Goal: Task Accomplishment & Management: Complete application form

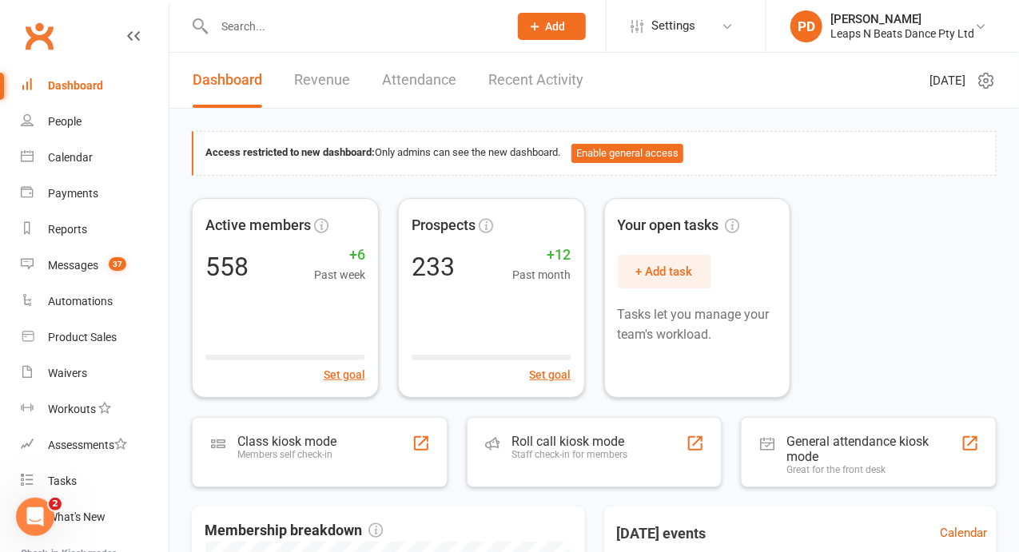
click at [516, 38] on div "Prospect Member Non-attending contact Class / event Appointment Task Membership…" at bounding box center [551, 26] width 109 height 52
click at [528, 36] on button "Add" at bounding box center [552, 26] width 68 height 27
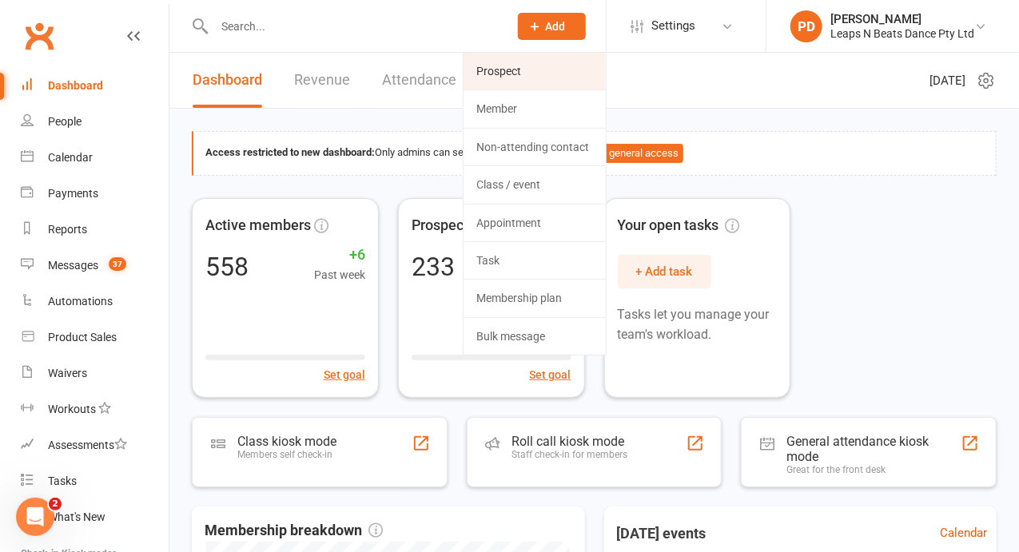
click at [518, 67] on link "Prospect" at bounding box center [535, 71] width 142 height 37
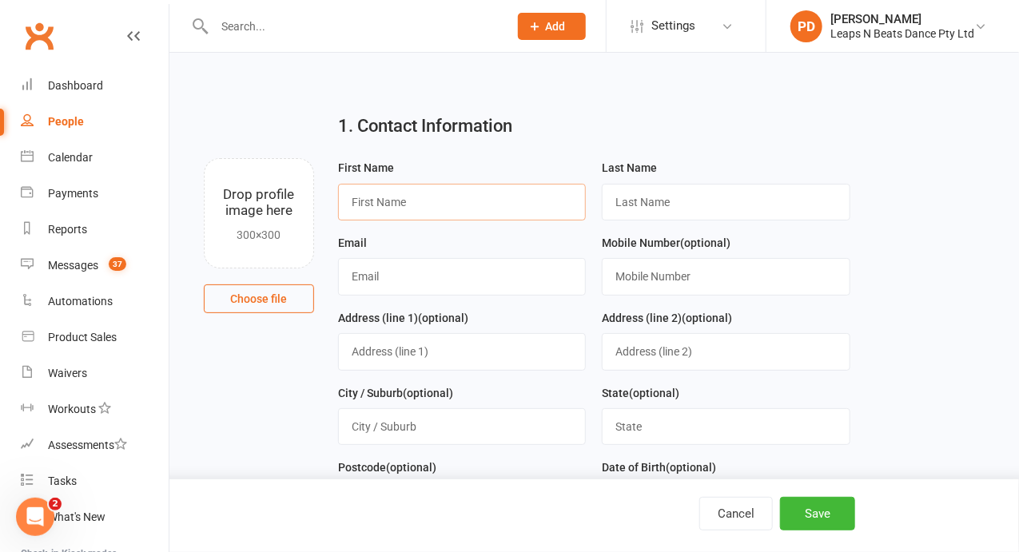
click at [417, 201] on input "text" at bounding box center [462, 202] width 249 height 37
paste input "Kahlani"
type input "Kahlani"
click at [655, 194] on input "text" at bounding box center [726, 202] width 249 height 37
type input "N"
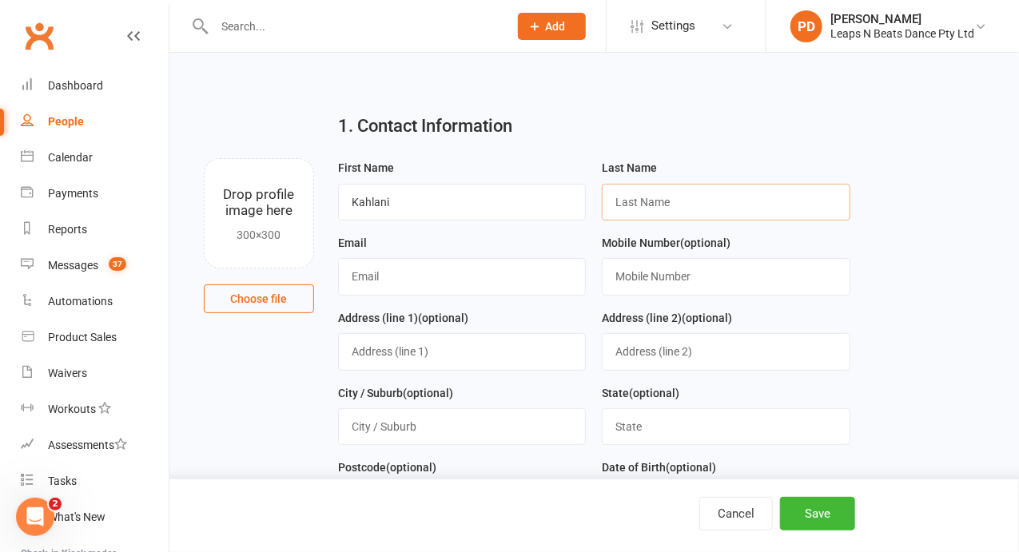
type input "e"
type input "[PERSON_NAME]"
click at [528, 265] on input "text" at bounding box center [462, 276] width 249 height 37
paste input "[US_STATE] [PERSON_NAME] <[EMAIL_ADDRESS][DOMAIN_NAME]>"
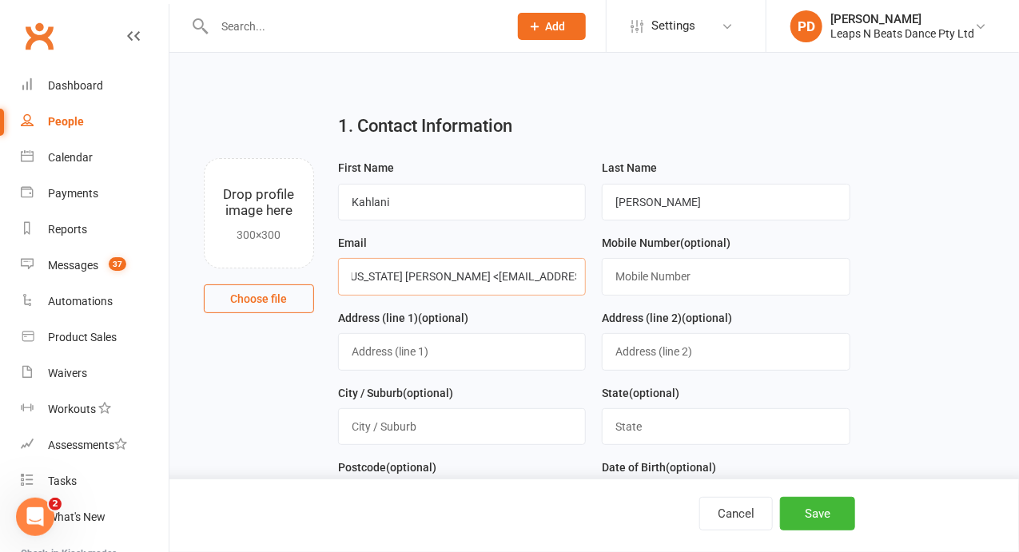
drag, startPoint x: 432, startPoint y: 274, endPoint x: 248, endPoint y: 240, distance: 187.0
click at [248, 158] on div "Drop profile image here 300×300 Choose file First Name Kahlani Last Name [PERSO…" at bounding box center [594, 158] width 805 height 0
click at [536, 272] on input "[EMAIL_ADDRESS][DOMAIN_NAME]>" at bounding box center [462, 276] width 249 height 37
type input "[EMAIL_ADDRESS][DOMAIN_NAME]"
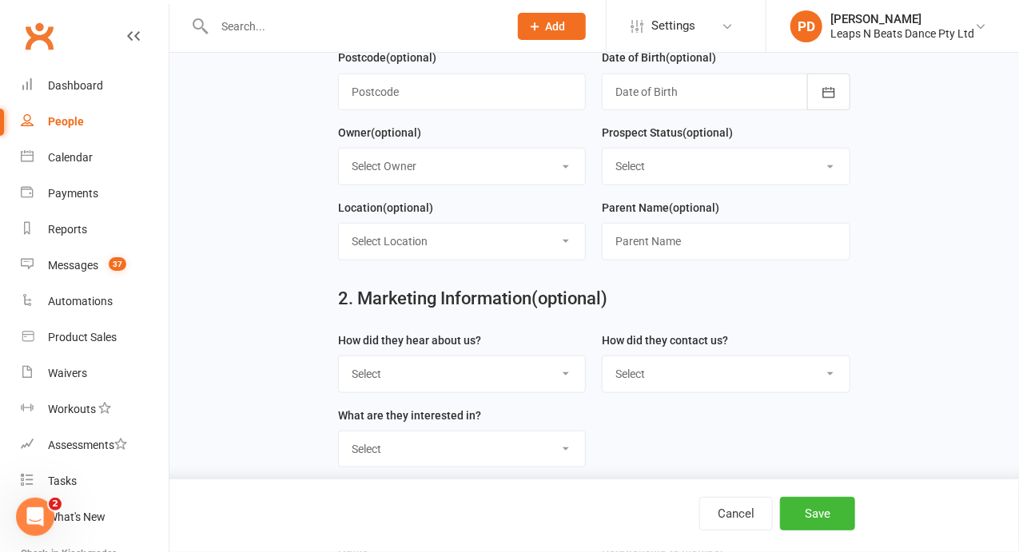
scroll to position [408, 0]
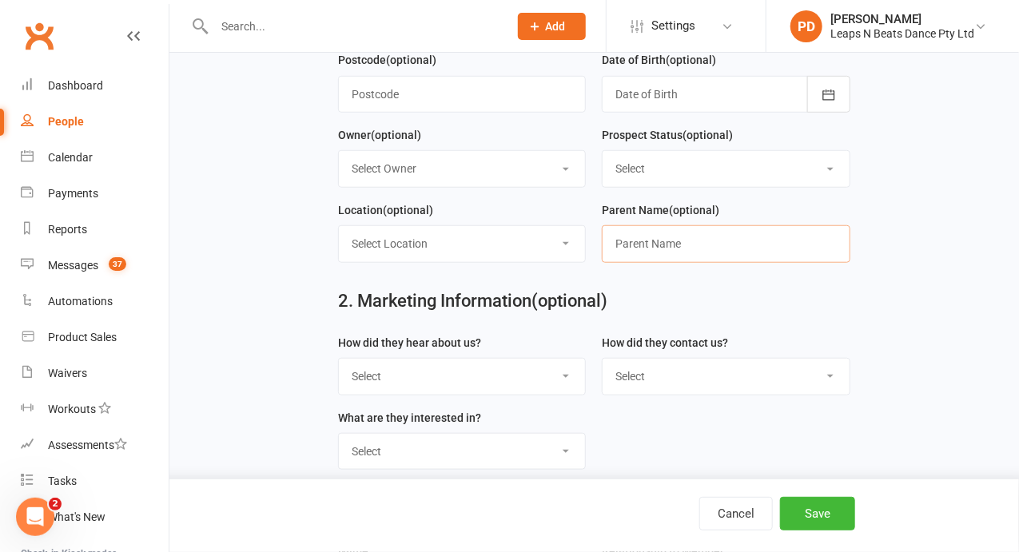
click at [624, 249] on input "text" at bounding box center [726, 243] width 249 height 37
type input "m"
drag, startPoint x: 704, startPoint y: 239, endPoint x: 532, endPoint y: 192, distance: 178.2
click at [532, 192] on form "First Name Kahlani Last Name [PERSON_NAME] Email [EMAIL_ADDRESS][DOMAIN_NAME] M…" at bounding box center [594, 13] width 528 height 524
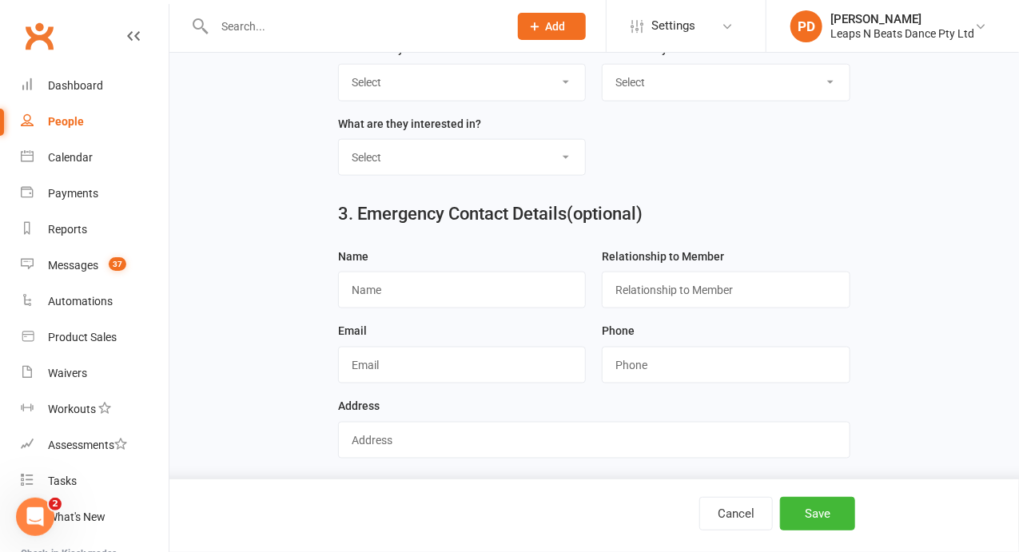
type input "[US_STATE][PERSON_NAME]"
click at [453, 361] on input "text" at bounding box center [462, 365] width 249 height 37
paste input "[US_STATE] [PERSON_NAME] <[EMAIL_ADDRESS][DOMAIN_NAME]>"
type input "[US_STATE] [PERSON_NAME] <[EMAIL_ADDRESS][DOMAIN_NAME]>"
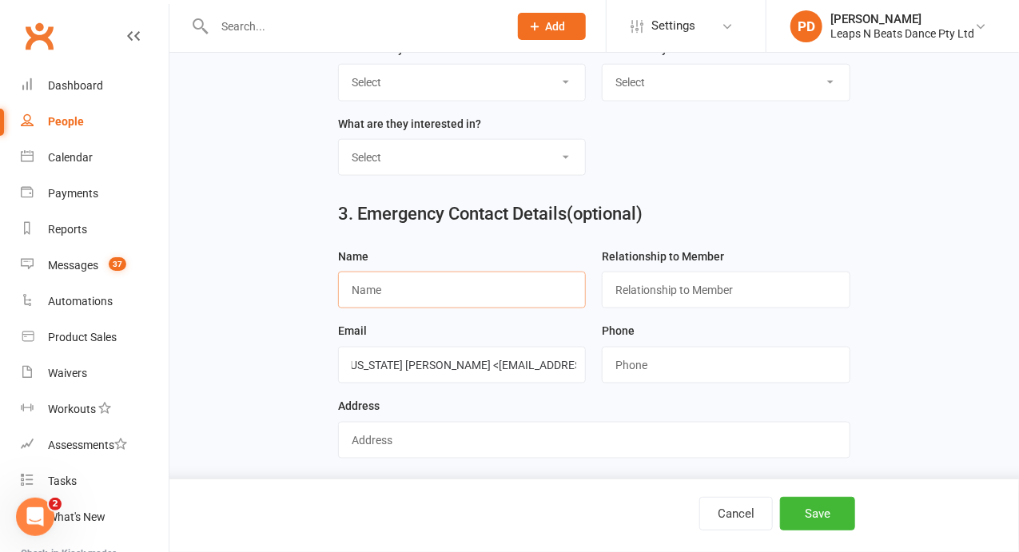
click at [459, 285] on input "text" at bounding box center [462, 290] width 249 height 37
type input "[US_STATE][PERSON_NAME]"
click at [652, 291] on input "text" at bounding box center [726, 290] width 249 height 37
type input "Mother"
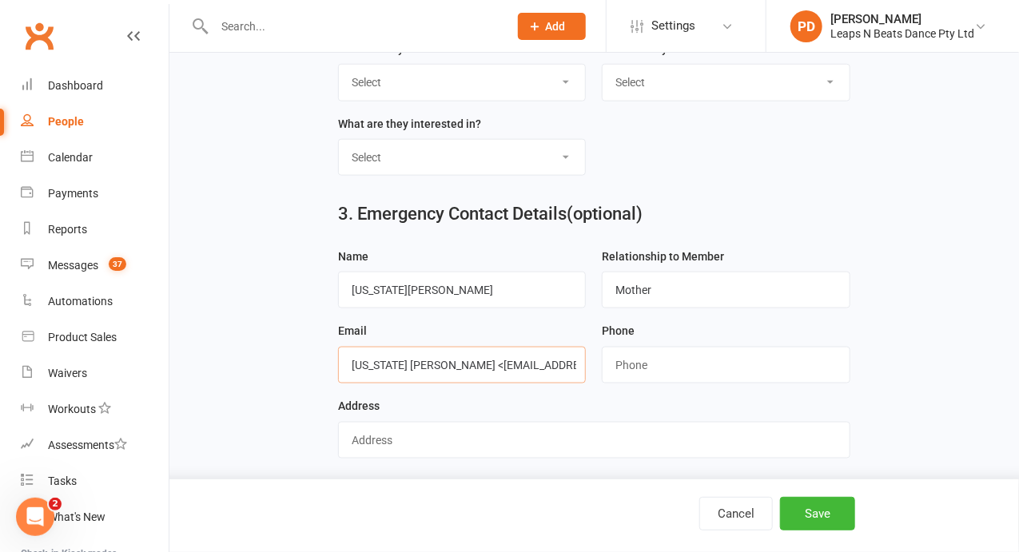
drag, startPoint x: 436, startPoint y: 362, endPoint x: 253, endPoint y: 326, distance: 186.6
click at [544, 352] on input "[EMAIL_ADDRESS][DOMAIN_NAME]>" at bounding box center [462, 365] width 249 height 37
type input "[EMAIL_ADDRESS][DOMAIN_NAME]"
click at [832, 514] on button "Save" at bounding box center [817, 514] width 75 height 34
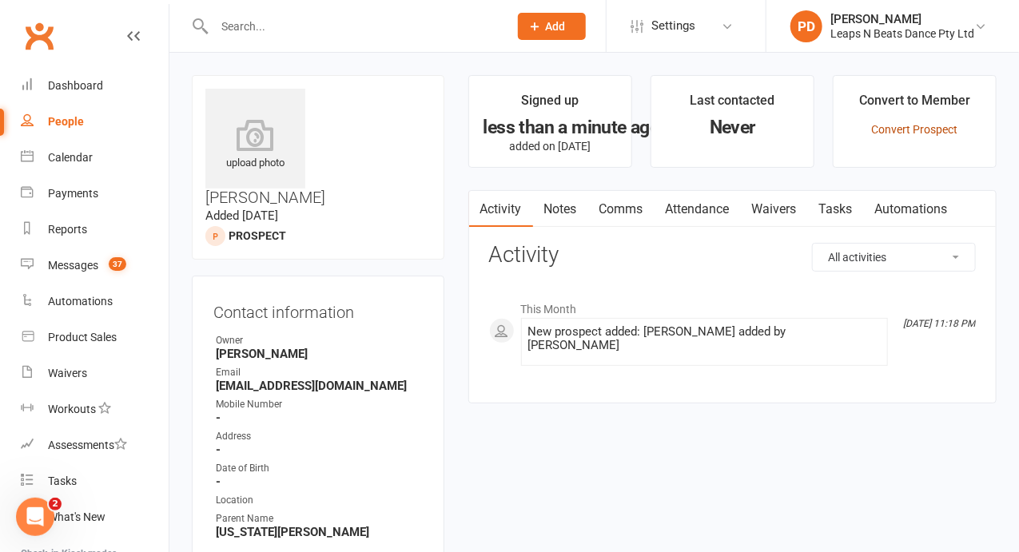
click at [879, 123] on link "Convert Prospect" at bounding box center [914, 129] width 86 height 13
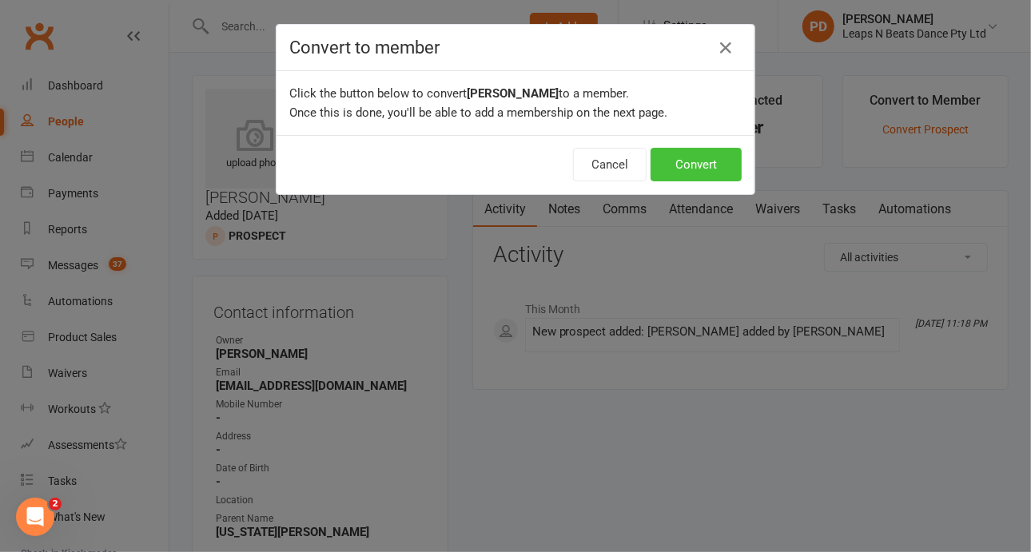
click at [682, 154] on button "Convert" at bounding box center [696, 165] width 91 height 34
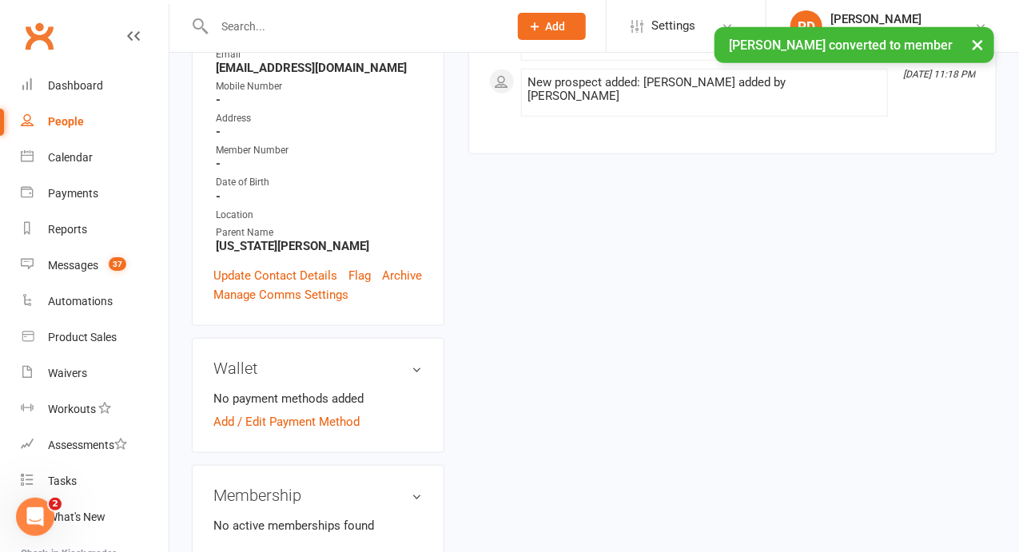
scroll to position [424, 0]
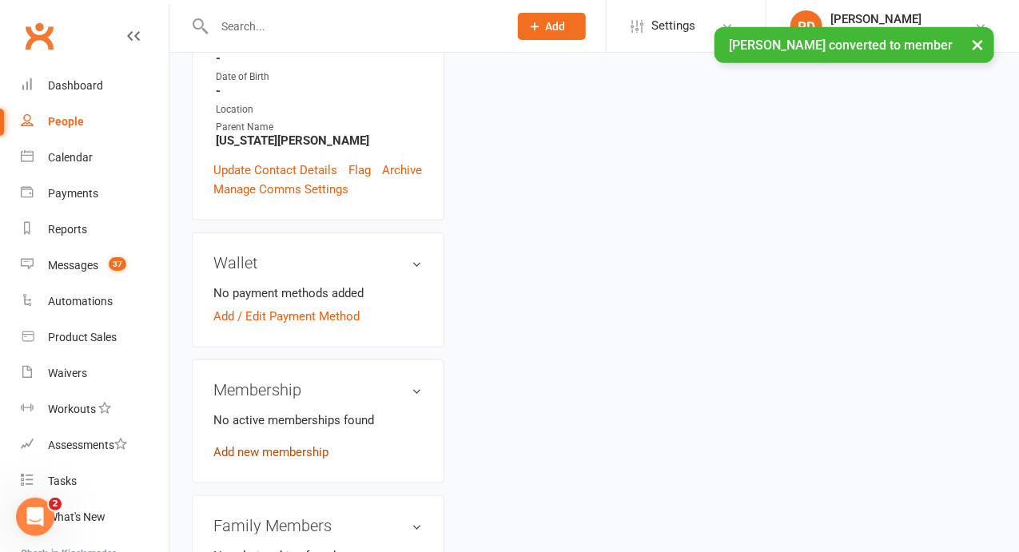
click at [299, 445] on link "Add new membership" at bounding box center [270, 452] width 115 height 14
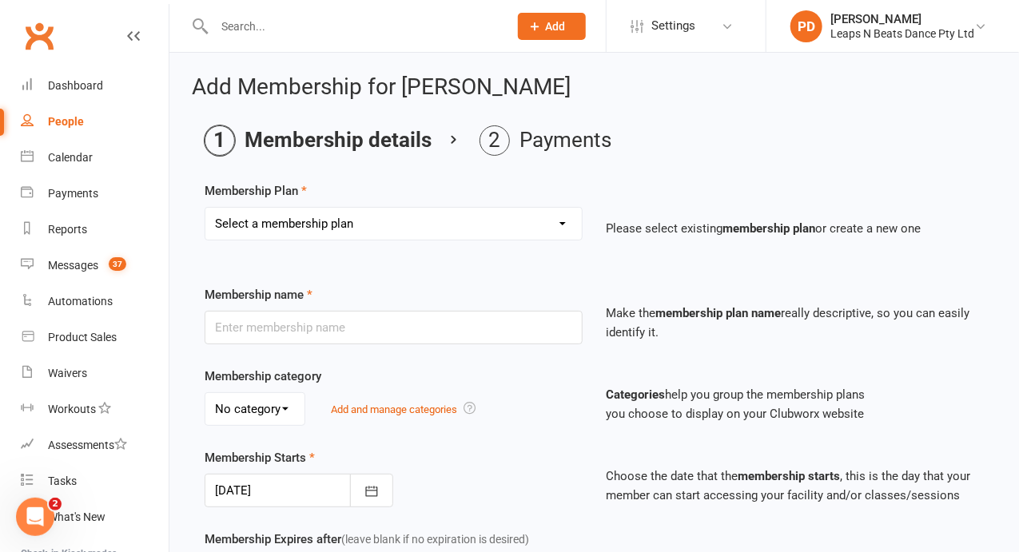
click at [359, 221] on select "Select a membership plan Create new Membership Plan Term 1 [PERSON_NAME] & Bubb…" at bounding box center [393, 224] width 377 height 32
select select "9"
click at [205, 208] on select "Select a membership plan Create new Membership Plan Term 1 [PERSON_NAME] & Bubb…" at bounding box center [393, 224] width 377 height 32
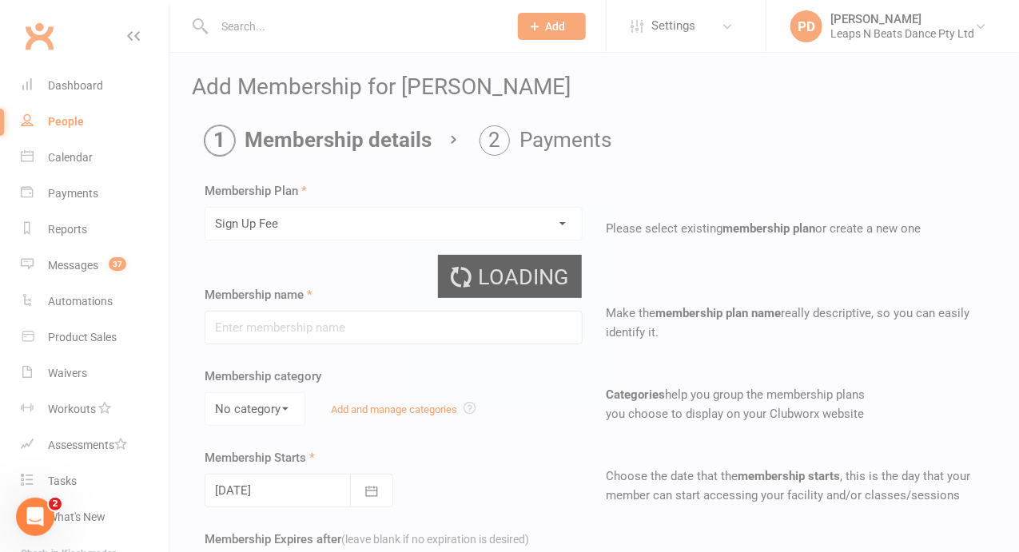
type input "Sign Up Fee"
select select "0"
type input "0"
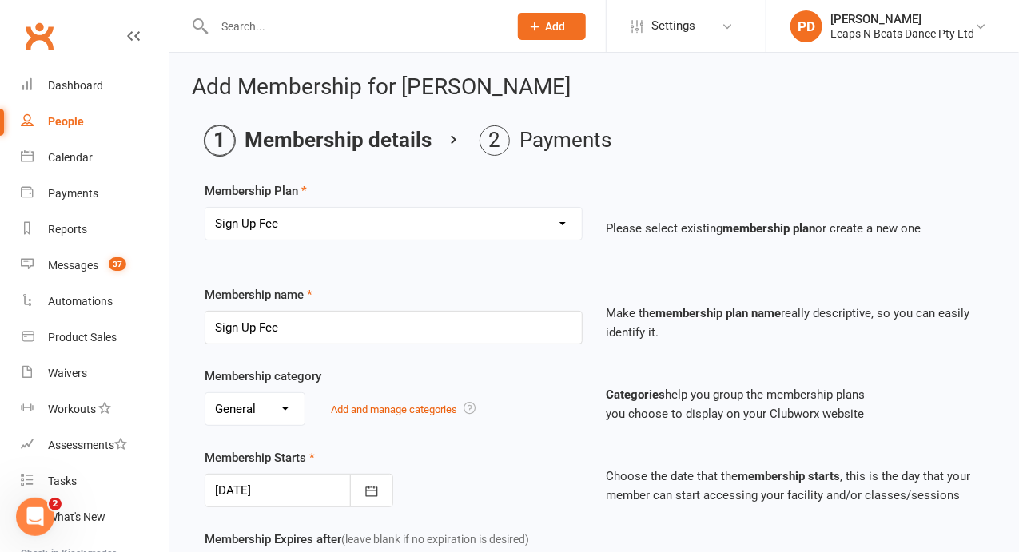
click at [323, 215] on select "Select a membership plan Create new Membership Plan Term 1 [PERSON_NAME] & Bubb…" at bounding box center [393, 224] width 377 height 32
select select "54"
click at [205, 208] on select "Select a membership plan Create new Membership Plan Term 1 [PERSON_NAME] & Bubb…" at bounding box center [393, 224] width 377 height 32
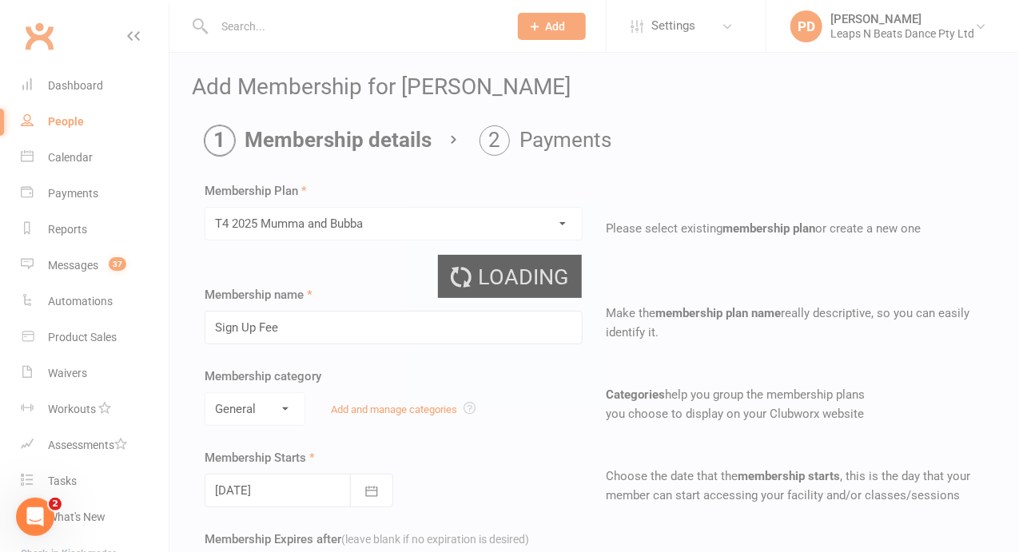
type input "T4 2025 [PERSON_NAME] and Bubba"
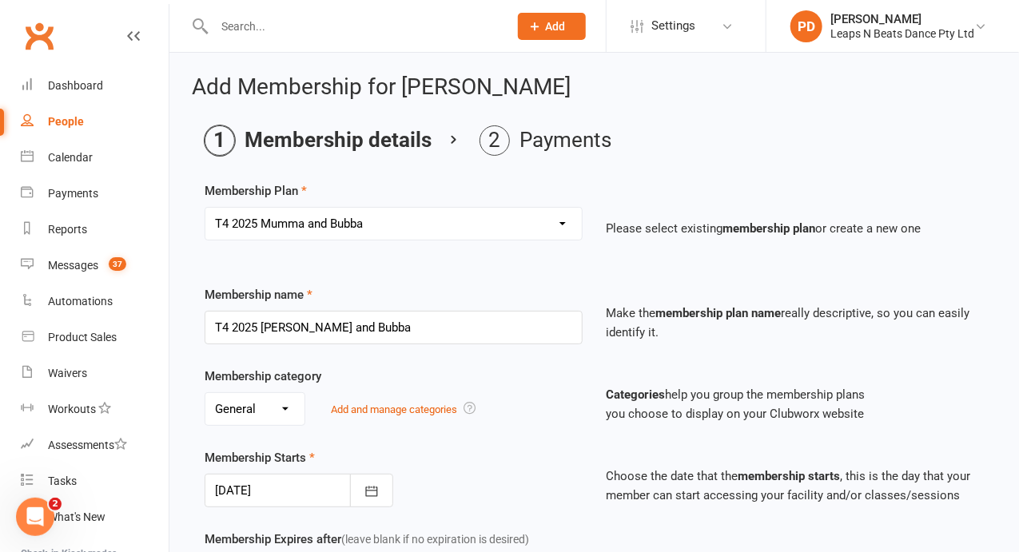
scroll to position [499, 0]
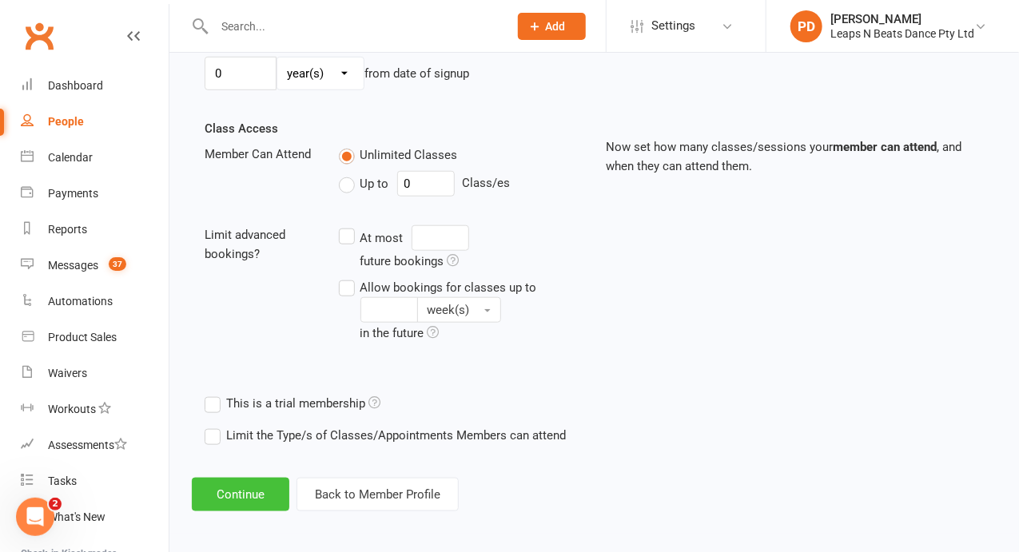
click at [255, 502] on button "Continue" at bounding box center [241, 495] width 98 height 34
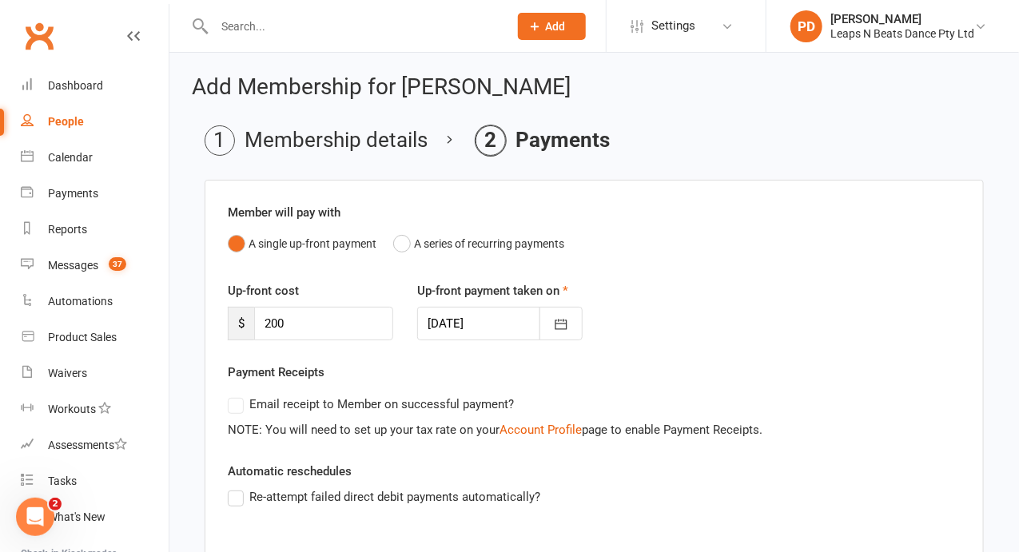
scroll to position [315, 0]
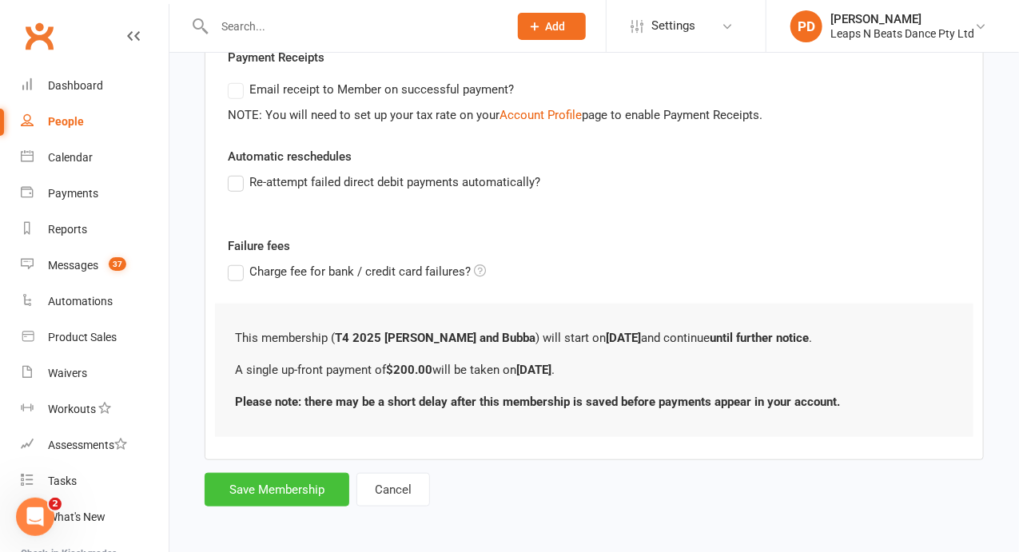
click at [255, 502] on button "Save Membership" at bounding box center [277, 490] width 145 height 34
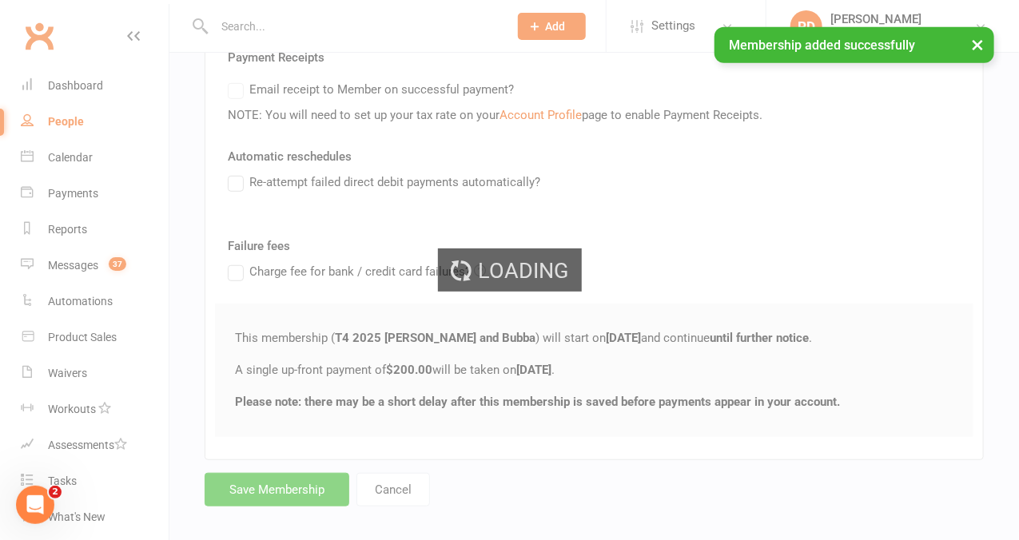
click at [84, 159] on div "Loading" at bounding box center [509, 270] width 1019 height 540
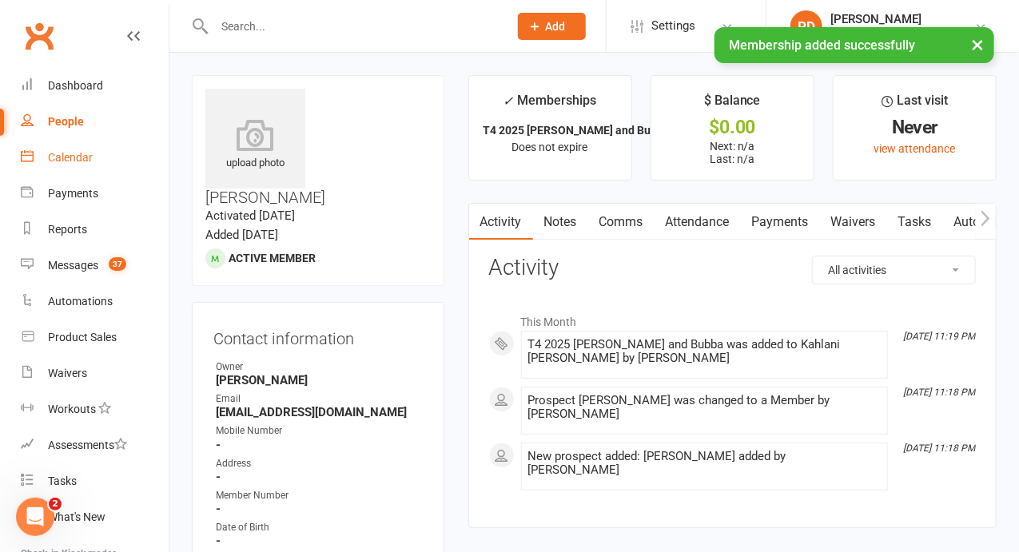
click at [53, 169] on link "Calendar" at bounding box center [95, 158] width 148 height 36
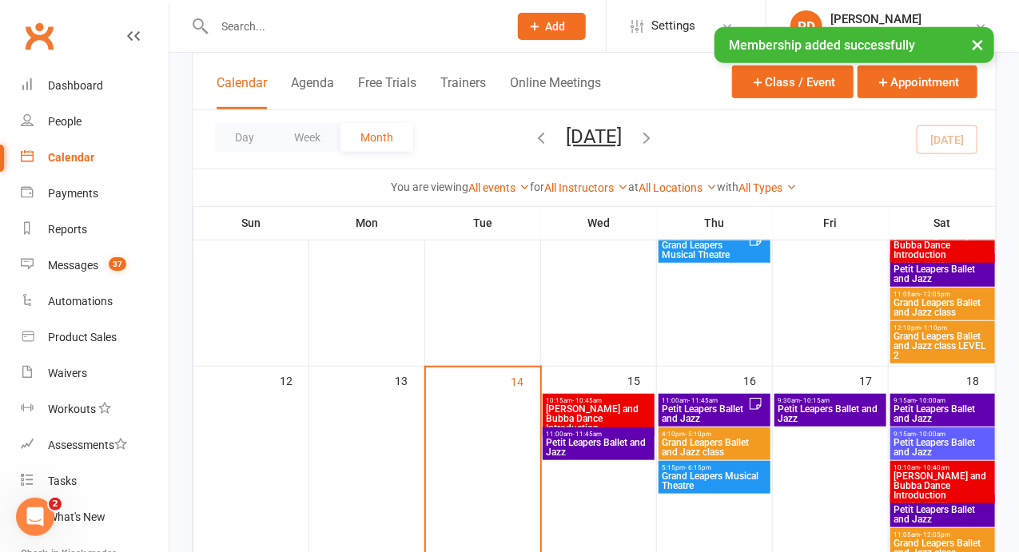
scroll to position [309, 0]
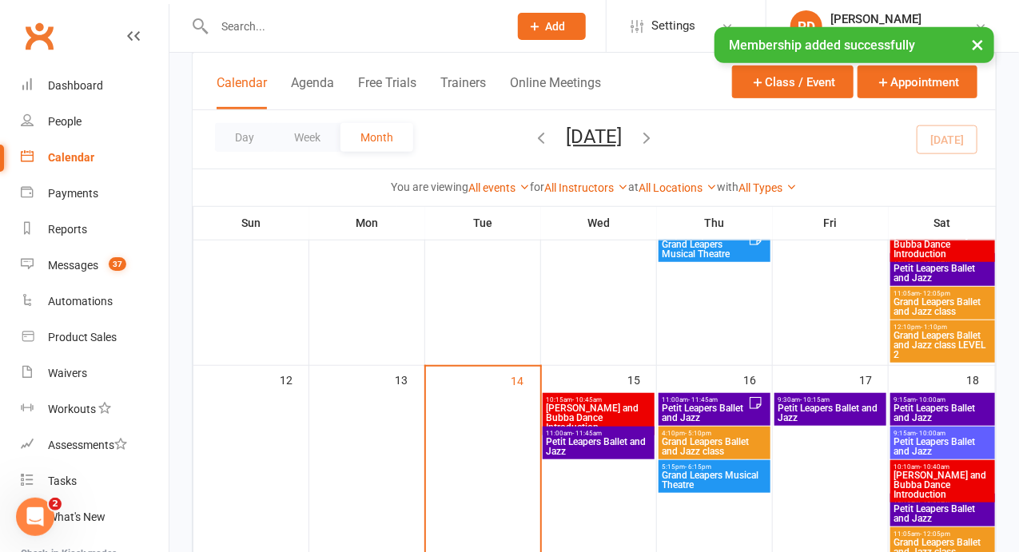
click at [589, 421] on span "[PERSON_NAME] and Bubba Dance Introduction" at bounding box center [599, 418] width 106 height 29
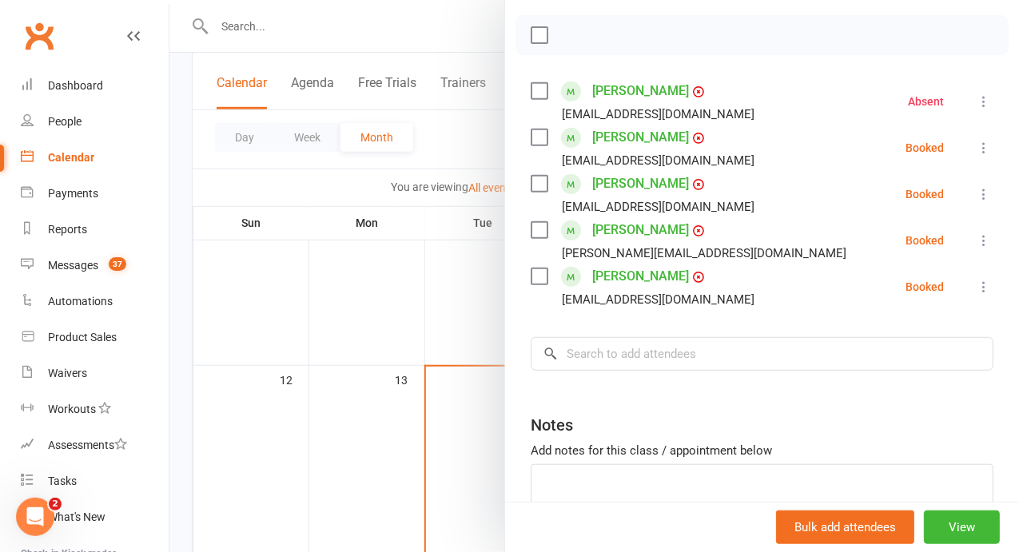
scroll to position [221, 0]
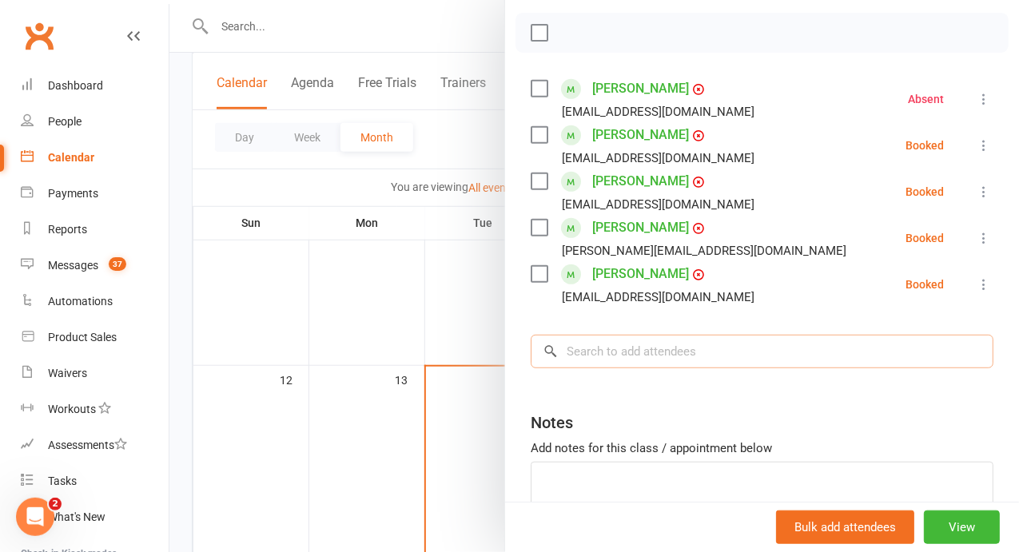
click at [699, 369] on input "search" at bounding box center [762, 352] width 463 height 34
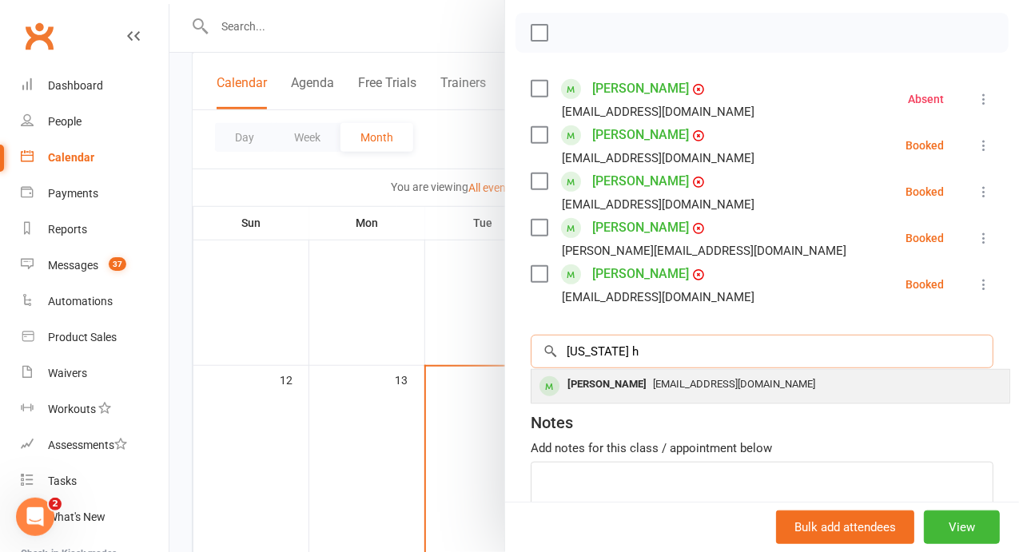
type input "[US_STATE] h"
click at [706, 403] on div "Kahlani [PERSON_NAME] [PERSON_NAME][EMAIL_ADDRESS][DOMAIN_NAME]" at bounding box center [771, 386] width 478 height 33
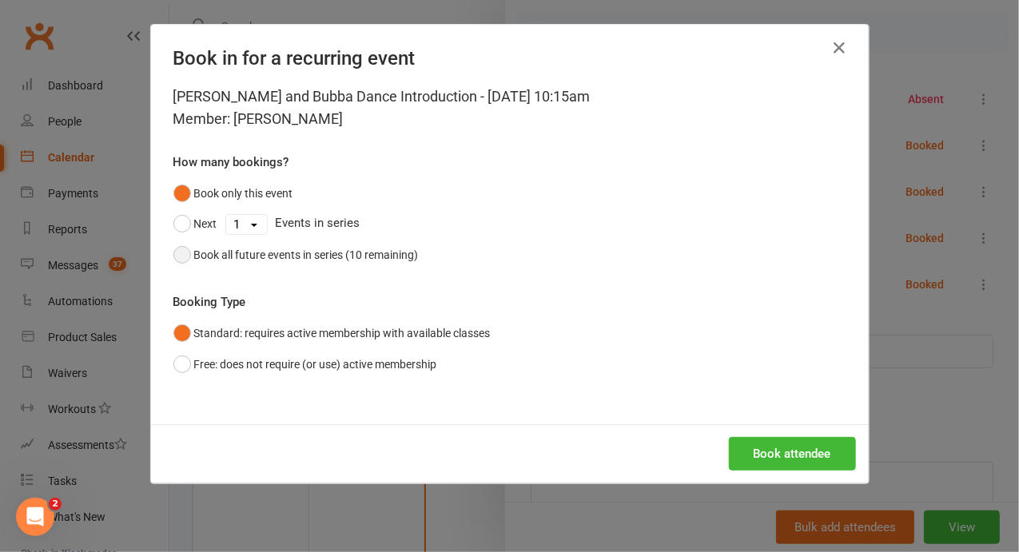
click at [384, 255] on div "Book all future events in series (10 remaining)" at bounding box center [306, 255] width 225 height 18
click at [739, 449] on button "Book attendee" at bounding box center [792, 454] width 127 height 34
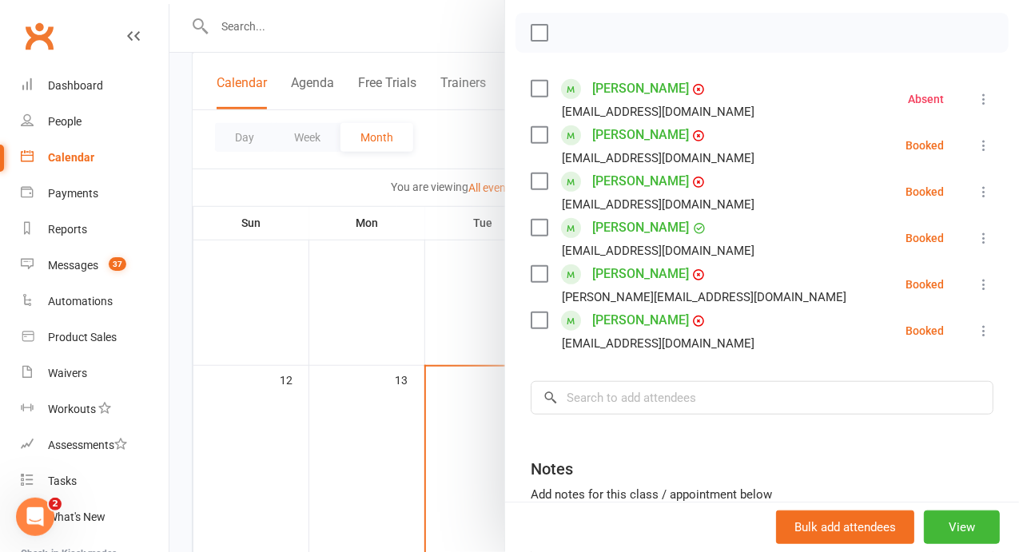
click at [317, 306] on div at bounding box center [594, 276] width 850 height 552
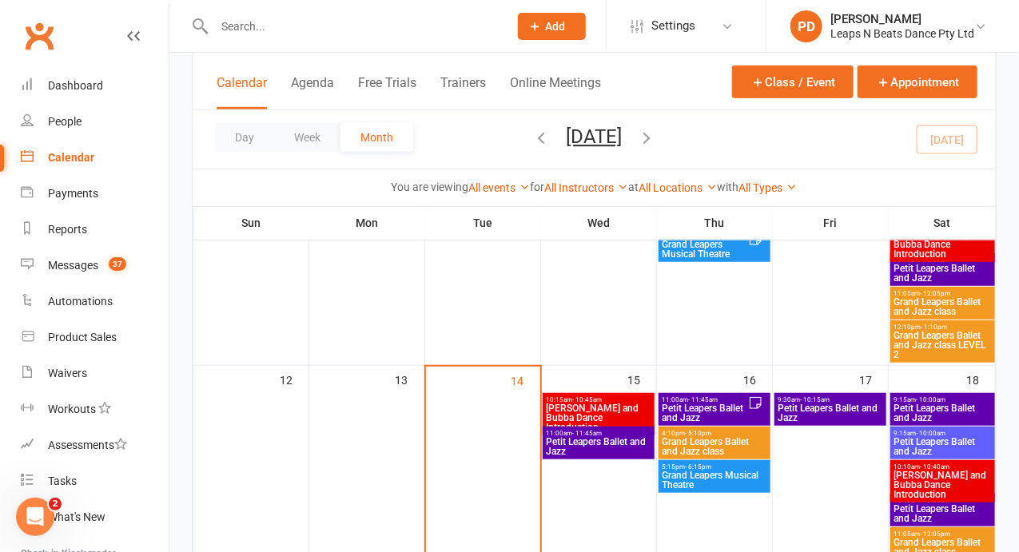
click at [584, 396] on span "- 10:45am" at bounding box center [588, 399] width 30 height 7
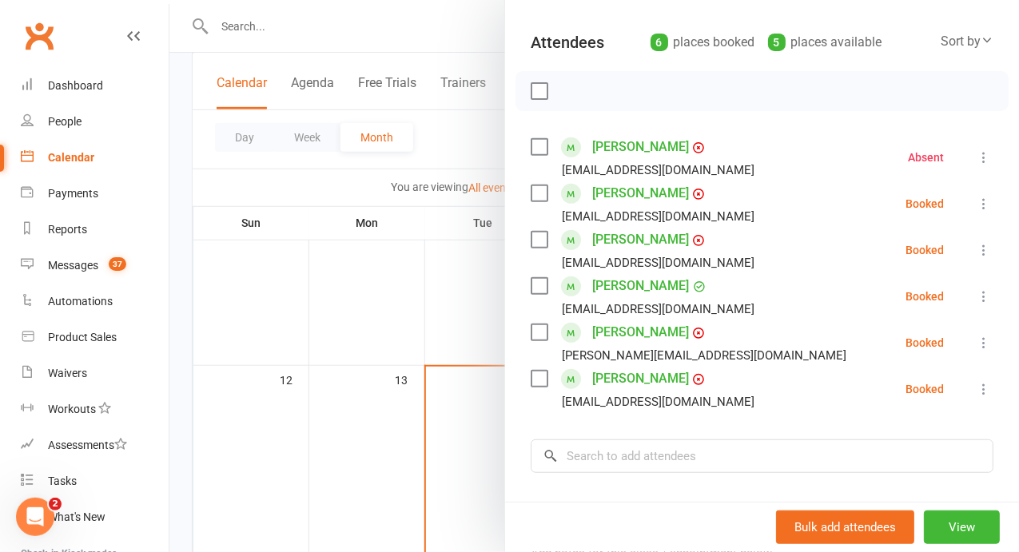
scroll to position [165, 0]
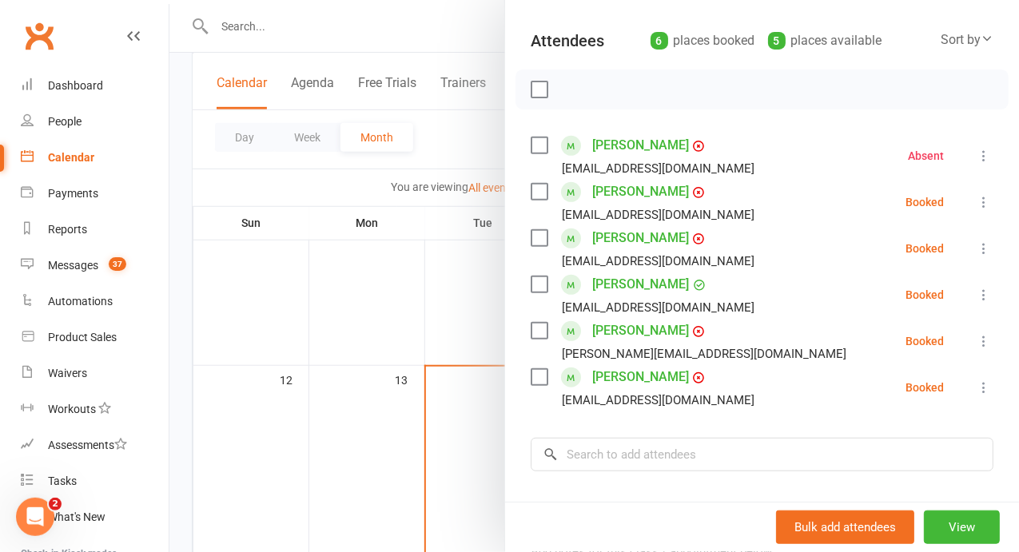
click at [528, 301] on div at bounding box center [594, 276] width 850 height 552
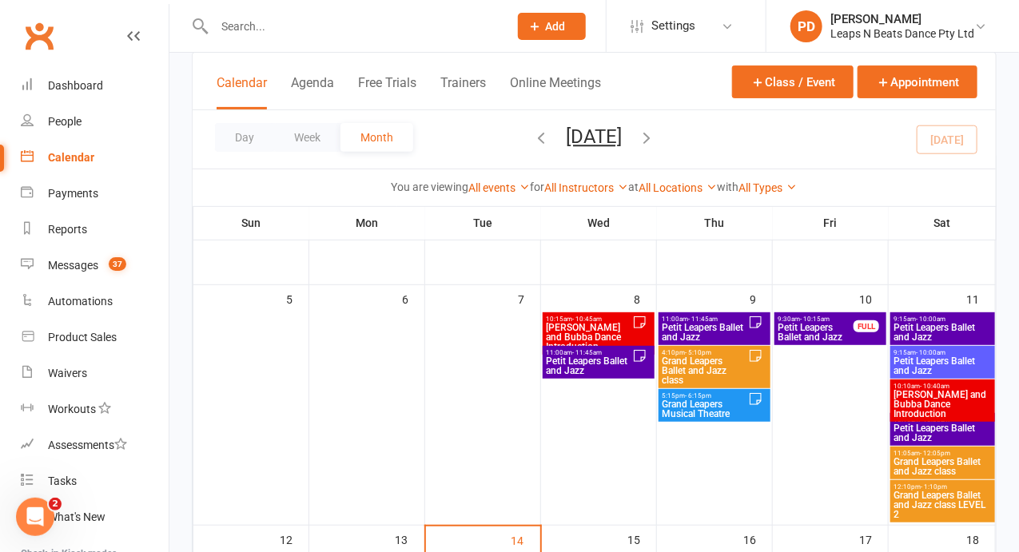
scroll to position [148, 0]
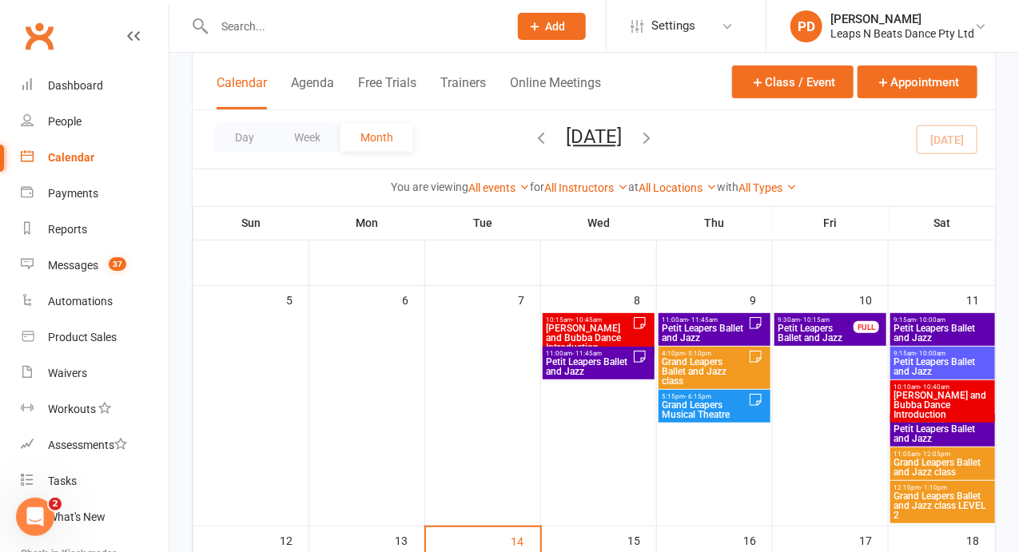
click at [578, 324] on span "[PERSON_NAME] and Bubba Dance Introduction" at bounding box center [589, 338] width 86 height 29
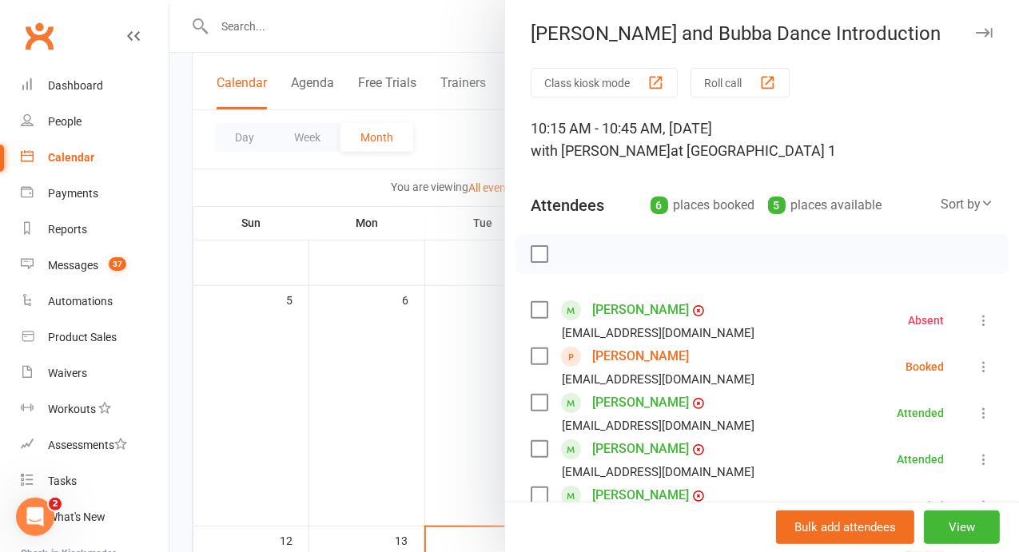
scroll to position [42, 0]
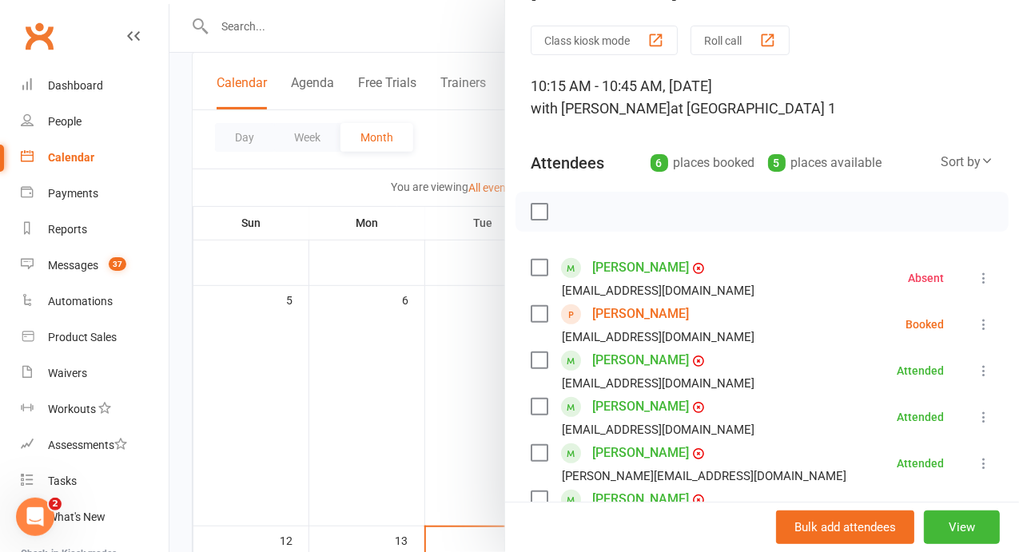
click at [974, 334] on button at bounding box center [983, 324] width 19 height 19
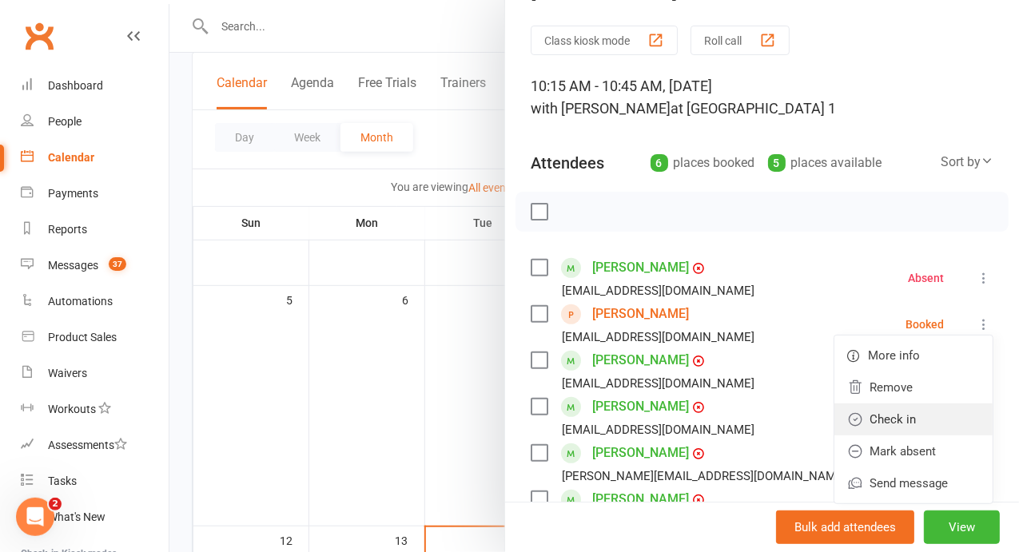
click at [880, 436] on link "Check in" at bounding box center [914, 420] width 158 height 32
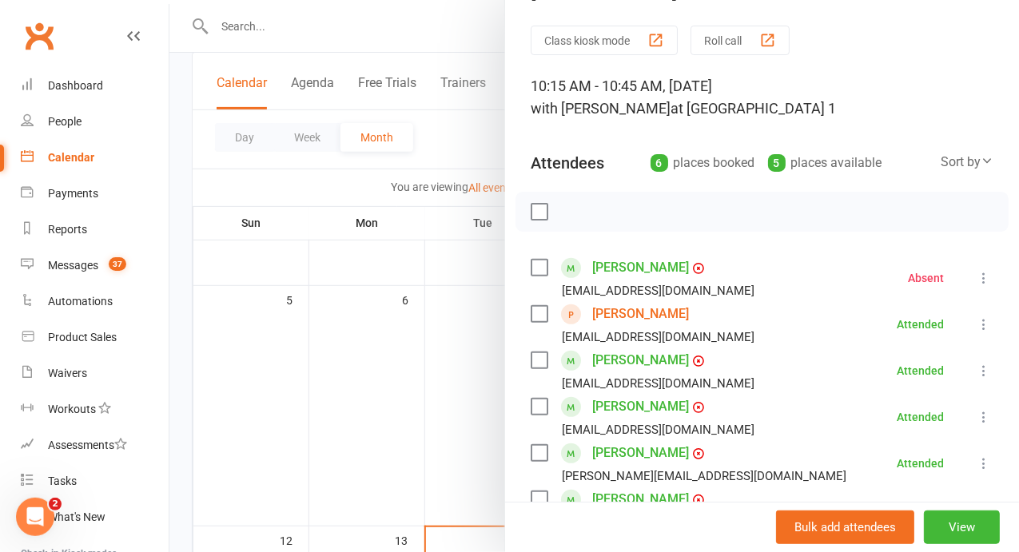
click at [689, 327] on link "[PERSON_NAME]" at bounding box center [640, 314] width 97 height 26
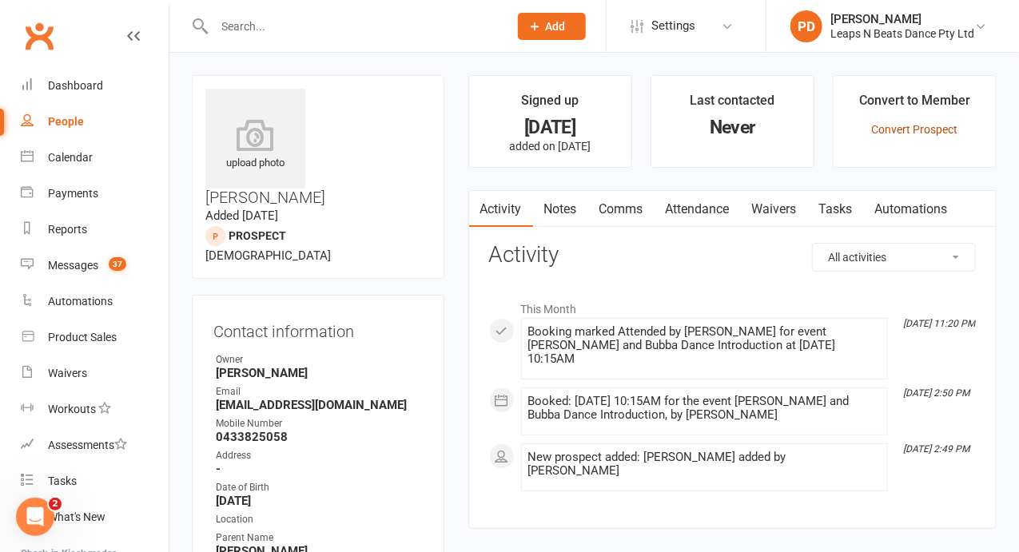
click at [910, 130] on link "Convert Prospect" at bounding box center [914, 129] width 86 height 13
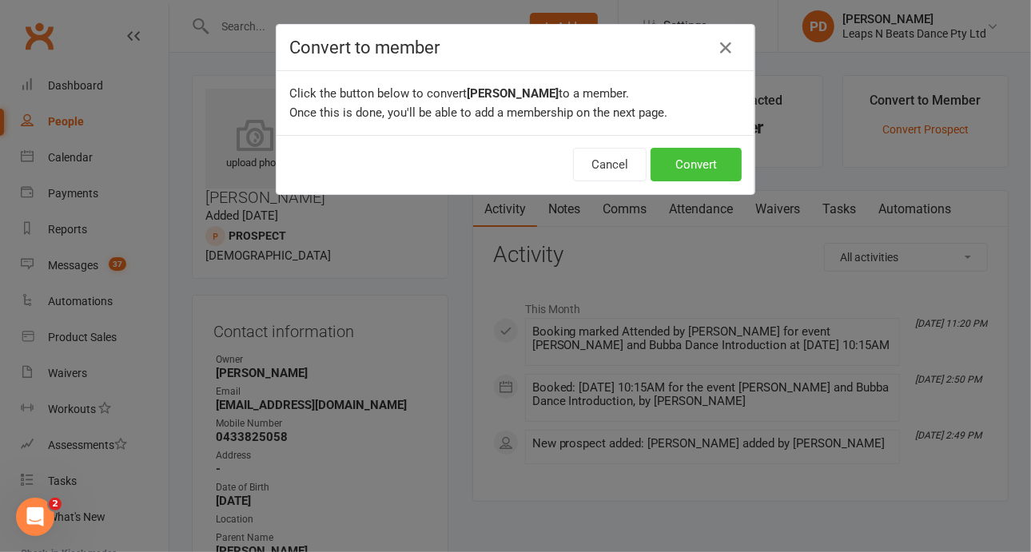
click at [705, 161] on button "Convert" at bounding box center [696, 165] width 91 height 34
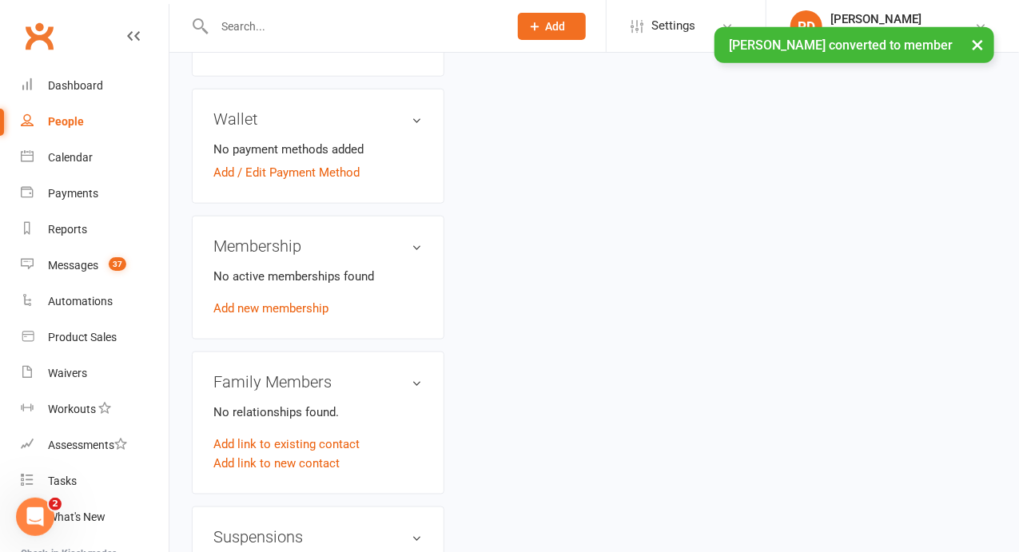
scroll to position [596, 0]
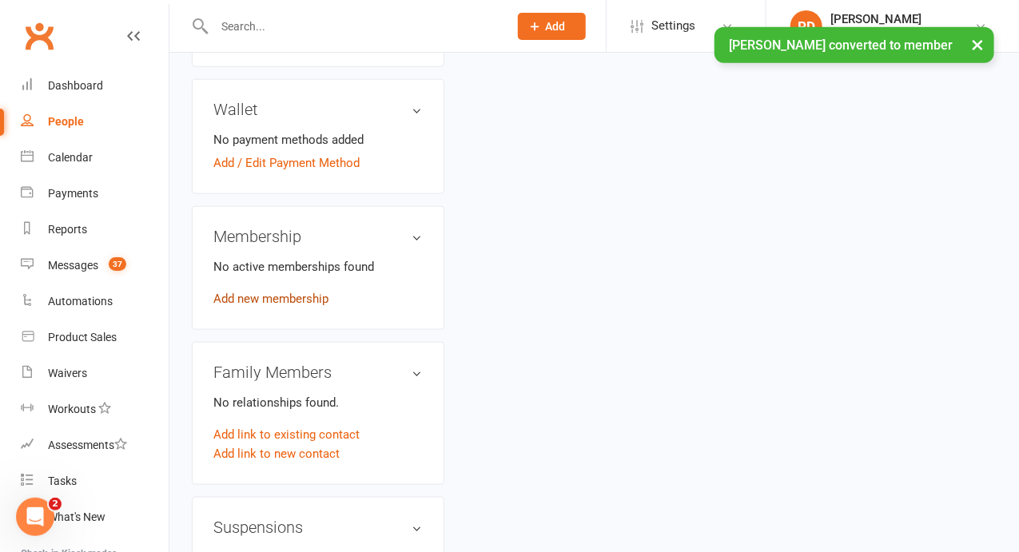
click at [270, 292] on link "Add new membership" at bounding box center [270, 299] width 115 height 14
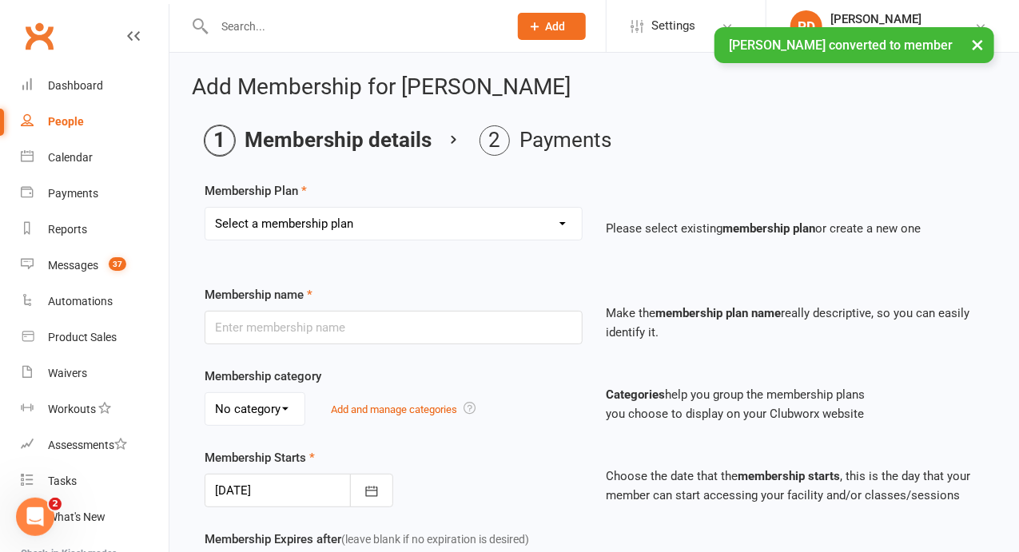
click at [307, 229] on select "Select a membership plan Create new Membership Plan Term 1 [PERSON_NAME] & Bubb…" at bounding box center [393, 224] width 377 height 32
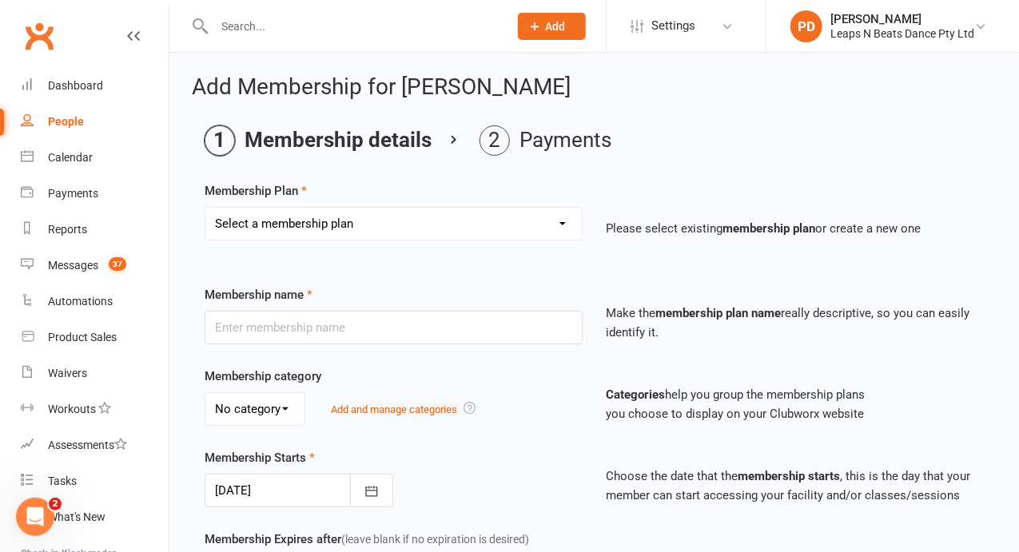
select select "54"
click at [205, 208] on select "Select a membership plan Create new Membership Plan Term 1 [PERSON_NAME] & Bubb…" at bounding box center [393, 224] width 377 height 32
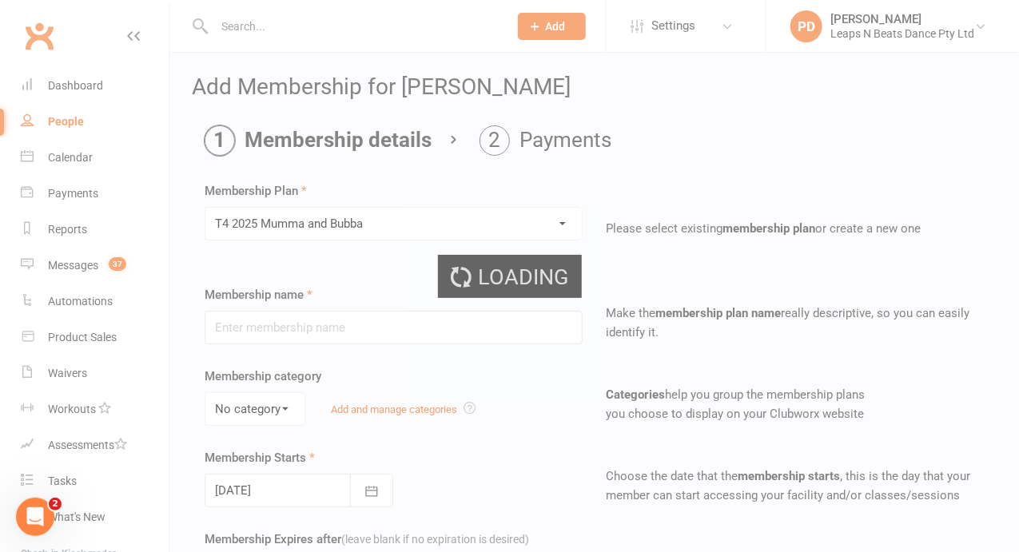
type input "T4 2025 [PERSON_NAME] and Bubba"
type input "0"
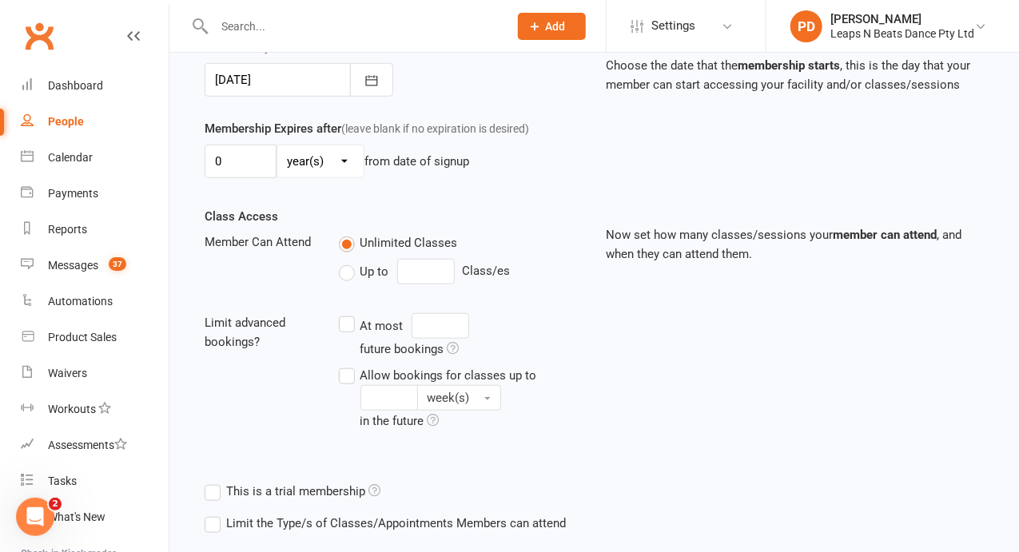
scroll to position [499, 0]
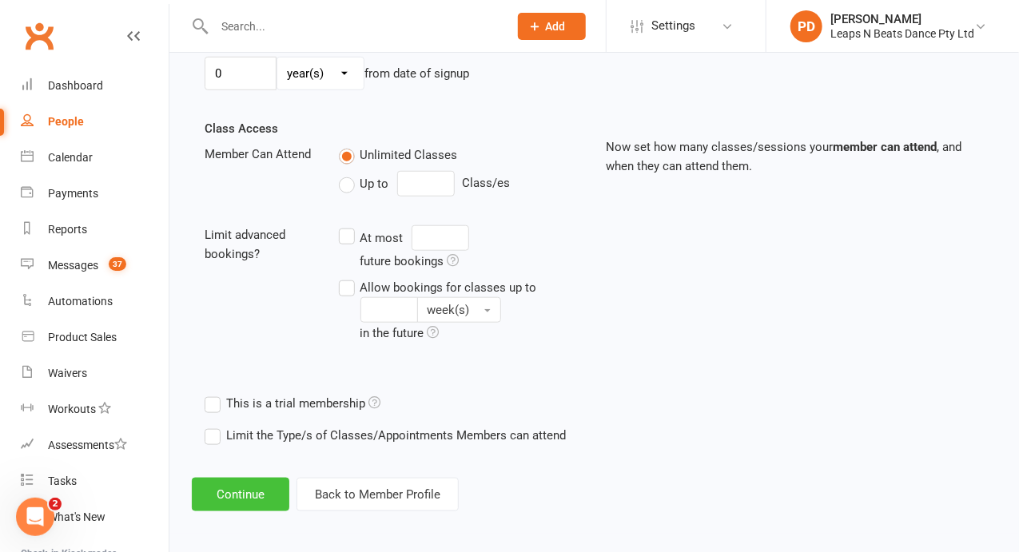
click at [227, 506] on button "Continue" at bounding box center [241, 495] width 98 height 34
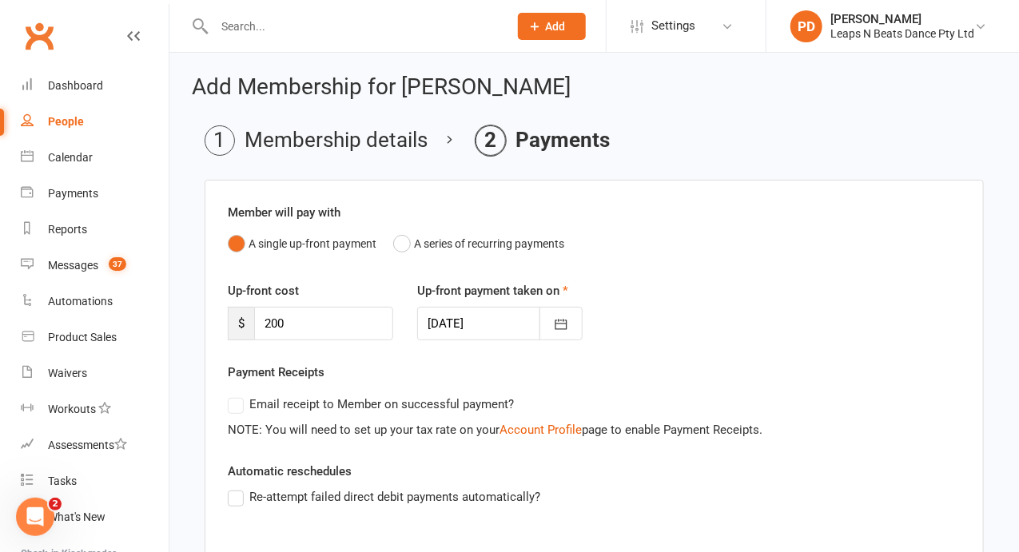
scroll to position [315, 0]
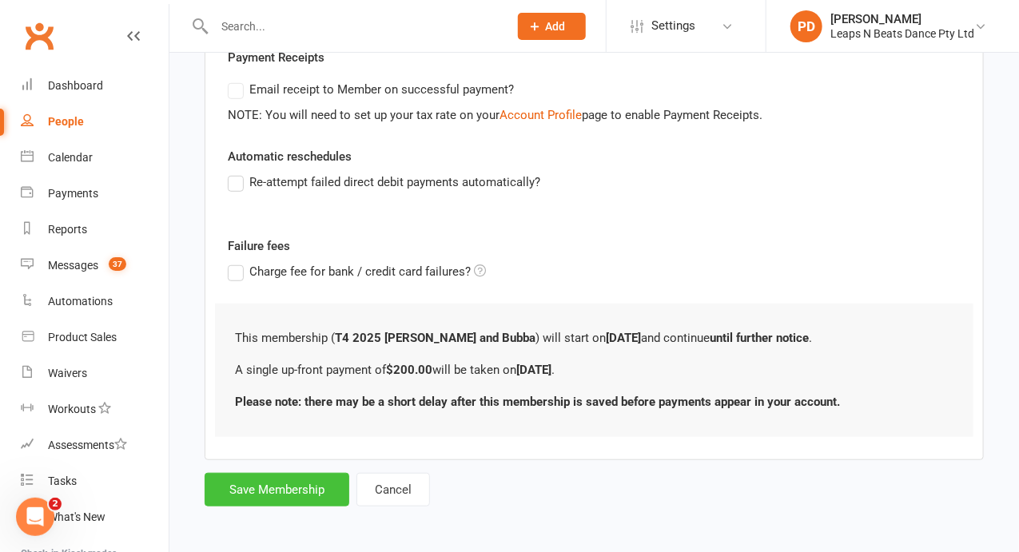
click at [288, 488] on button "Save Membership" at bounding box center [277, 490] width 145 height 34
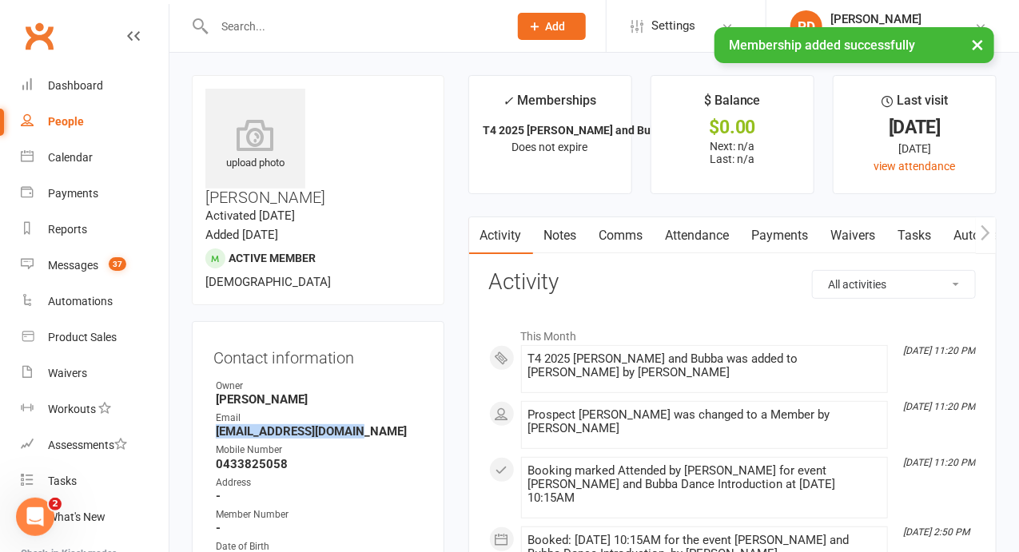
drag, startPoint x: 349, startPoint y: 369, endPoint x: 184, endPoint y: 370, distance: 165.5
copy strong "[EMAIL_ADDRESS][DOMAIN_NAME]"
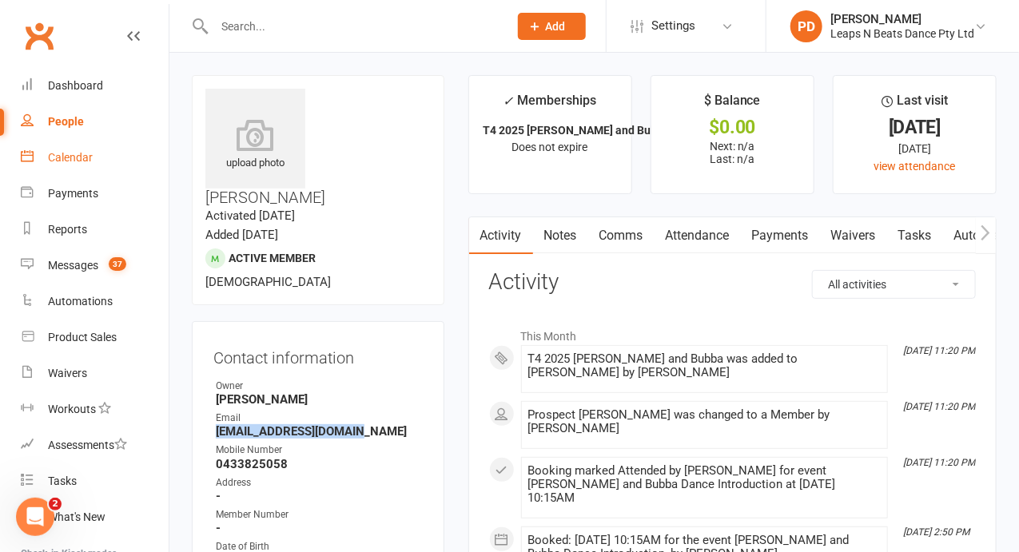
click at [76, 175] on link "Calendar" at bounding box center [95, 158] width 148 height 36
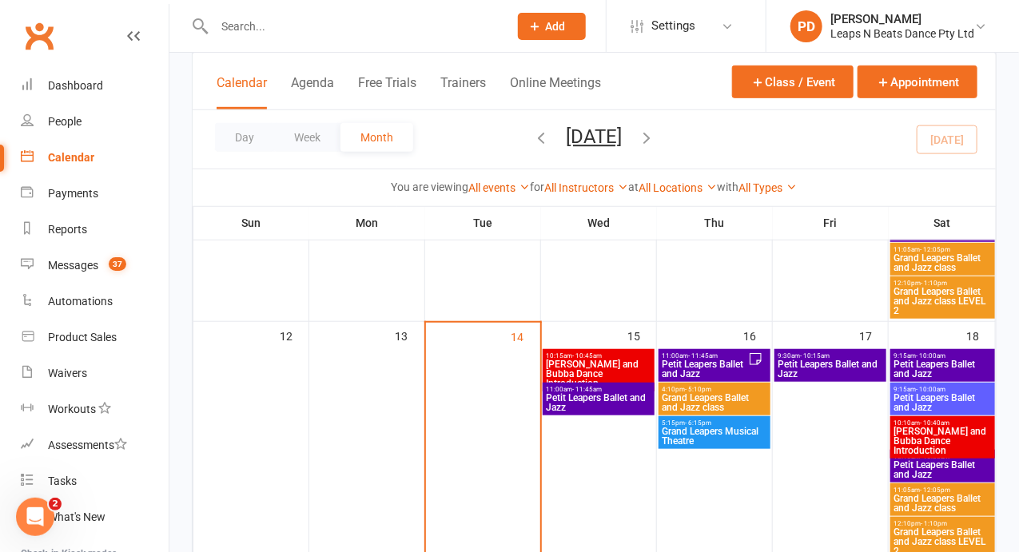
scroll to position [282, 0]
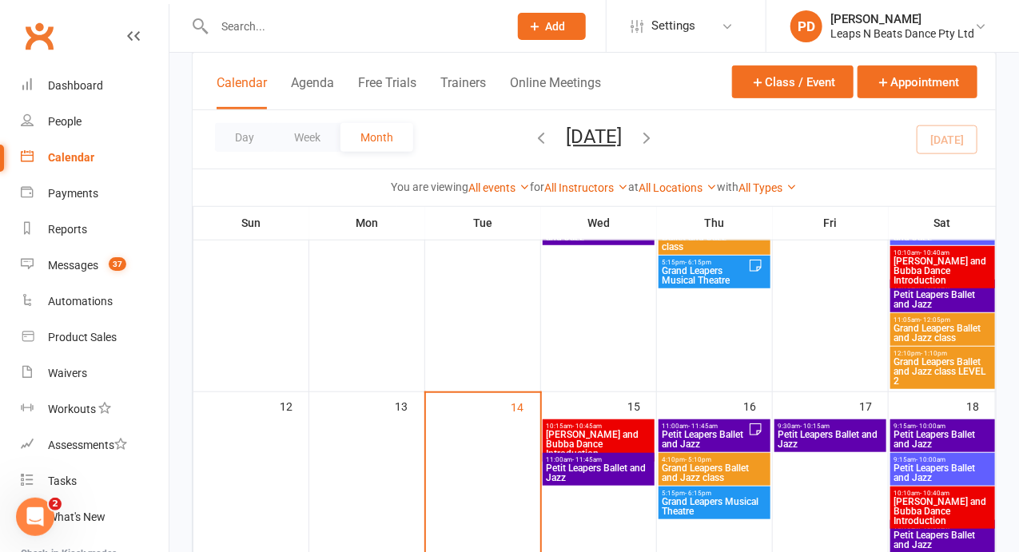
click at [583, 423] on span "- 10:45am" at bounding box center [588, 426] width 30 height 7
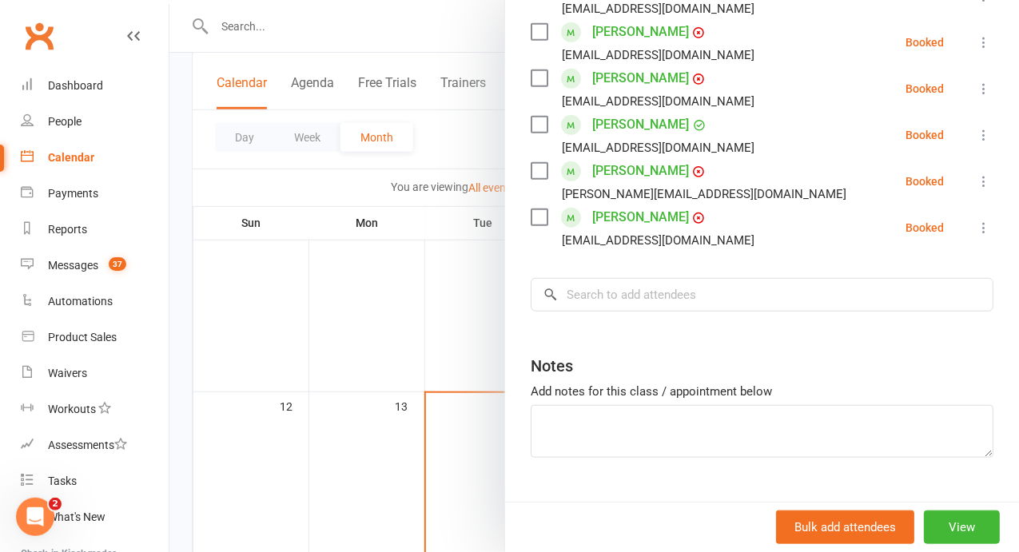
scroll to position [356, 0]
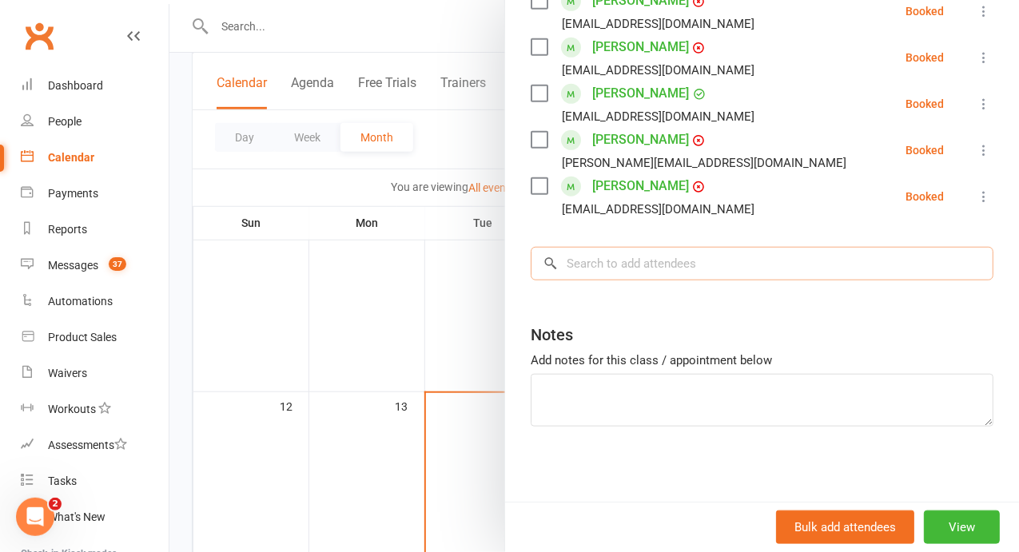
click at [727, 281] on input "search" at bounding box center [762, 264] width 463 height 34
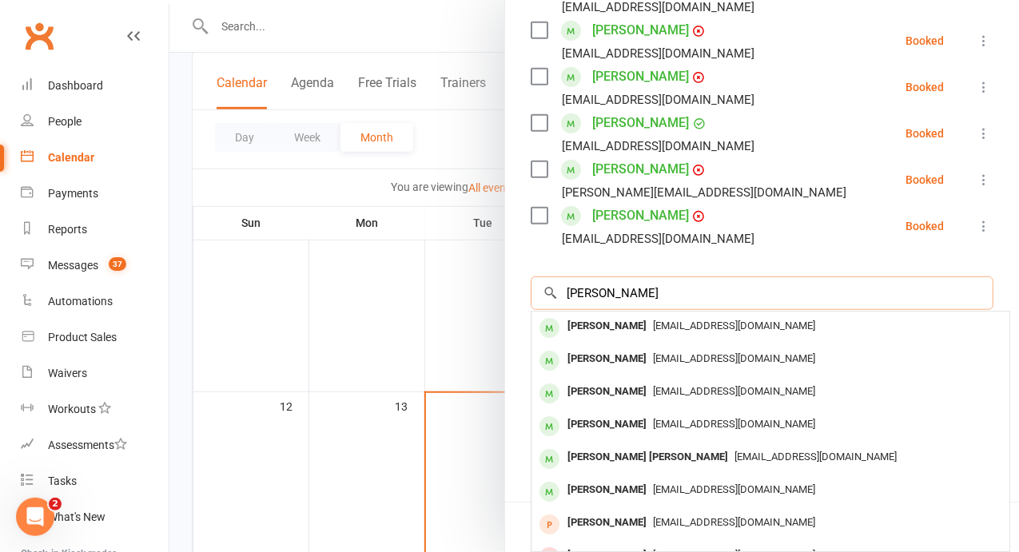
scroll to position [328, 0]
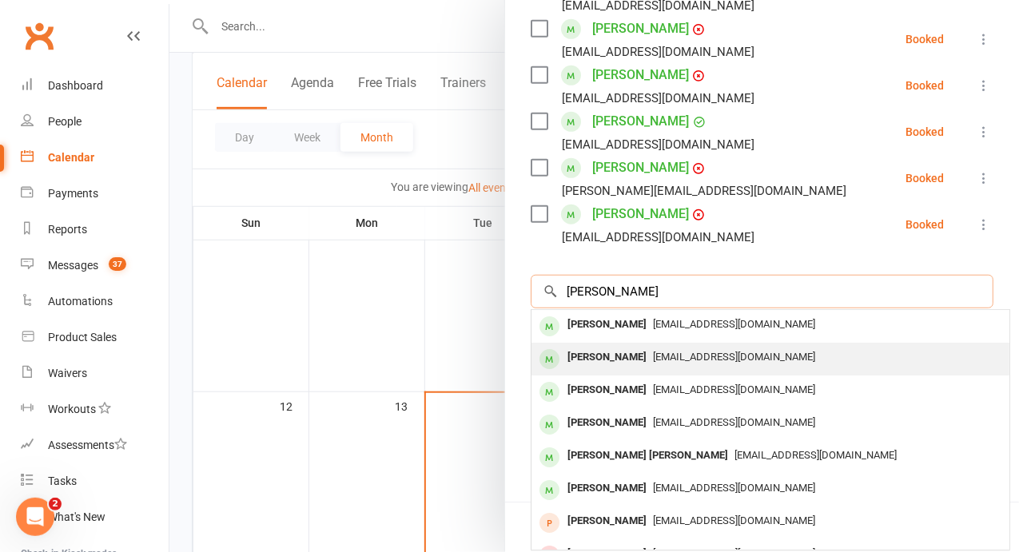
type input "[PERSON_NAME]"
click at [740, 361] on div "[PERSON_NAME] [EMAIL_ADDRESS][DOMAIN_NAME]" at bounding box center [771, 359] width 478 height 33
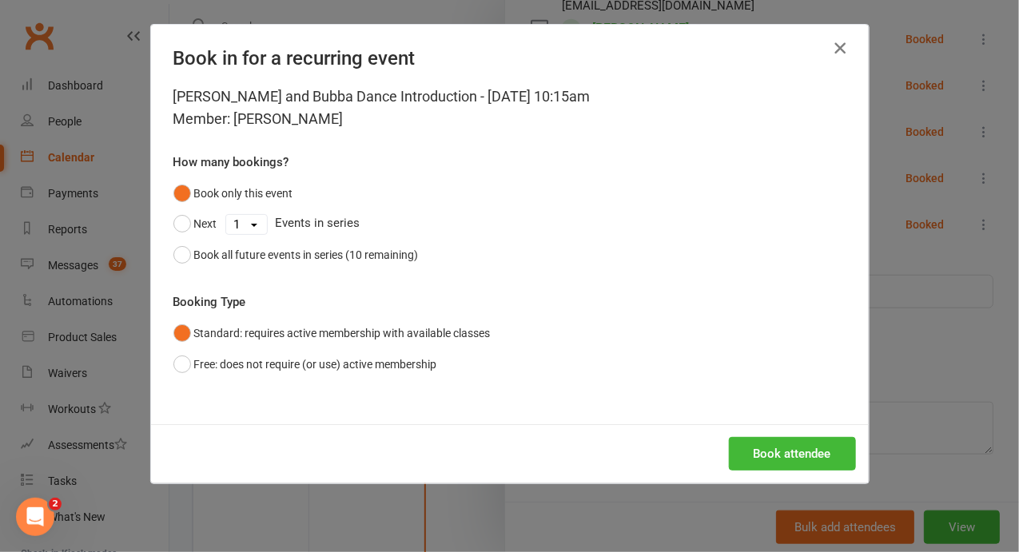
click at [835, 50] on icon "button" at bounding box center [840, 47] width 19 height 19
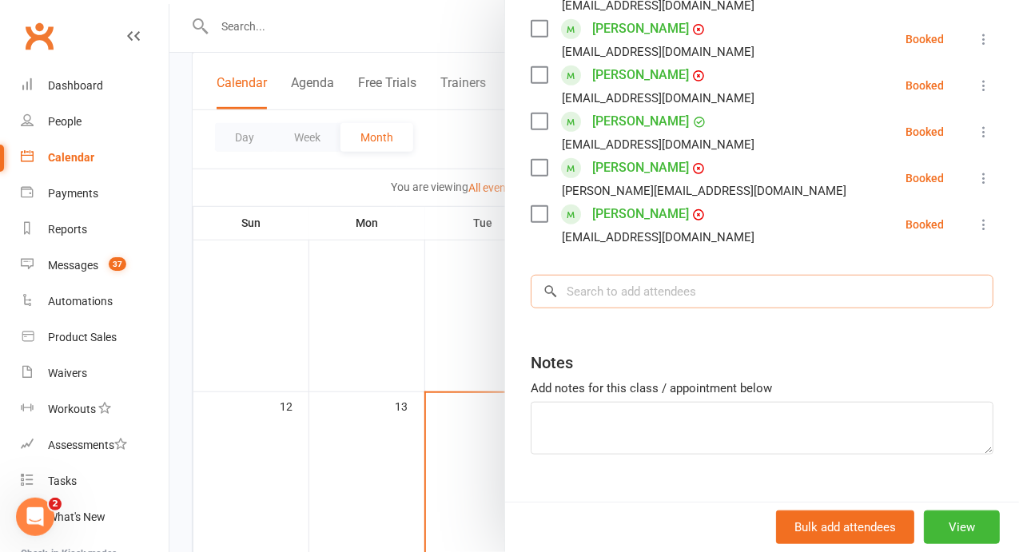
click at [723, 298] on input "search" at bounding box center [762, 292] width 463 height 34
type input "l"
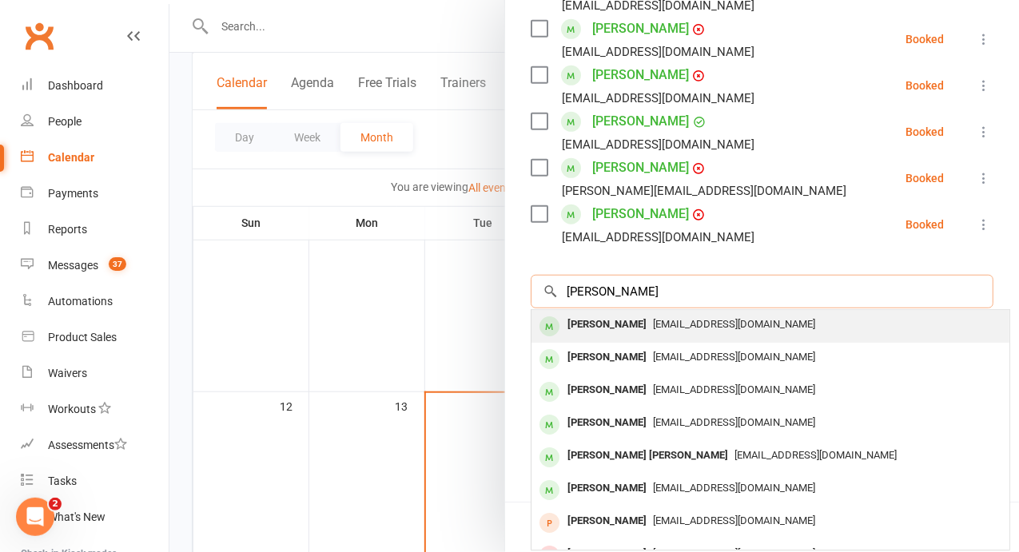
type input "[PERSON_NAME]"
click at [740, 330] on span "[EMAIL_ADDRESS][DOMAIN_NAME]" at bounding box center [734, 324] width 162 height 12
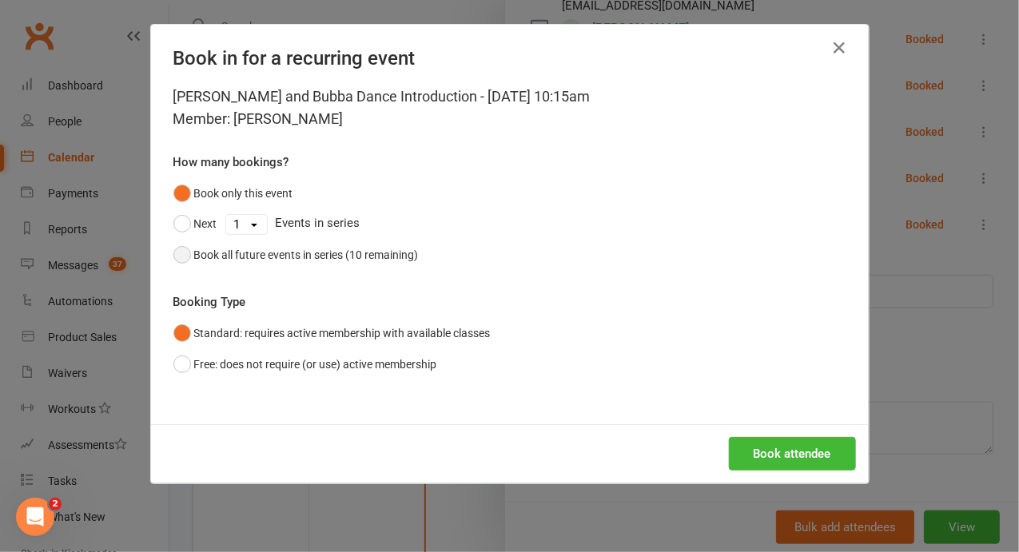
click at [343, 251] on div "Book all future events in series (10 remaining)" at bounding box center [306, 255] width 225 height 18
click at [810, 443] on button "Book attendee" at bounding box center [792, 454] width 127 height 34
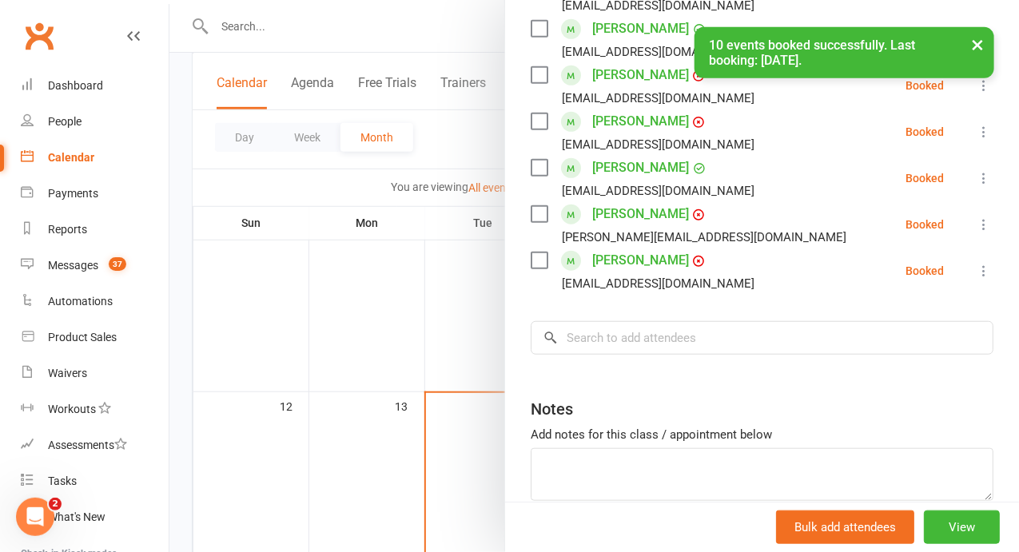
click at [512, 287] on div at bounding box center [594, 276] width 850 height 552
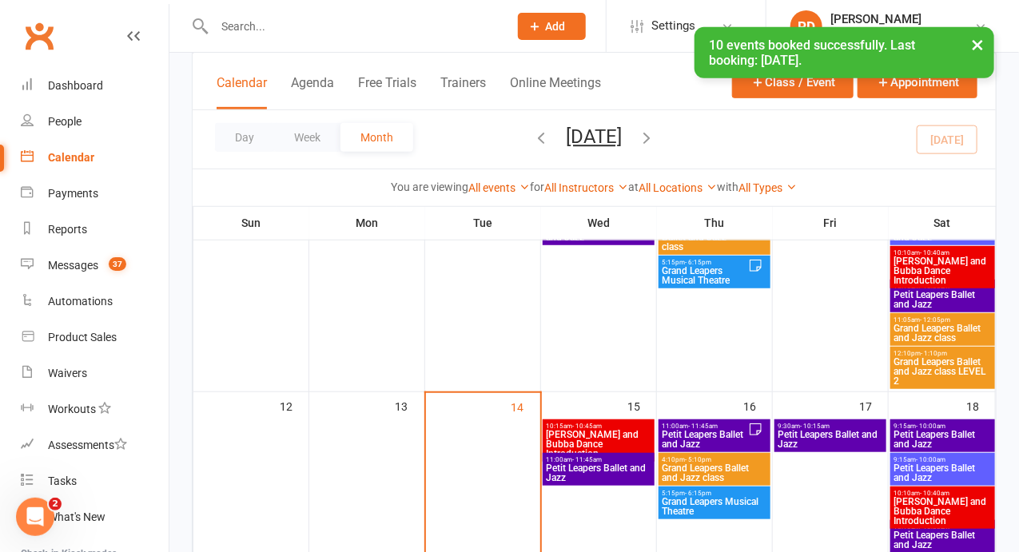
click at [590, 461] on span "- 11:45am" at bounding box center [588, 459] width 30 height 7
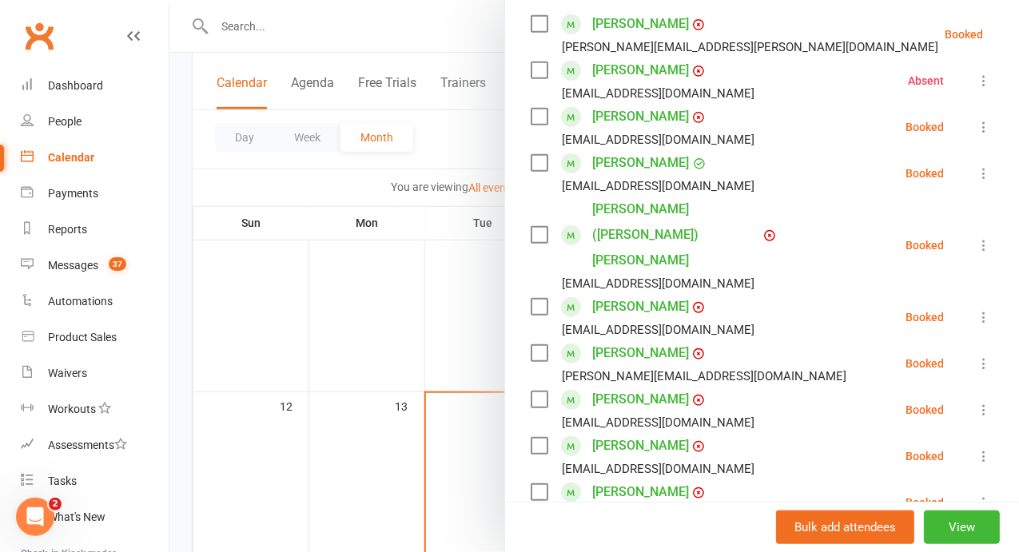
scroll to position [283, 0]
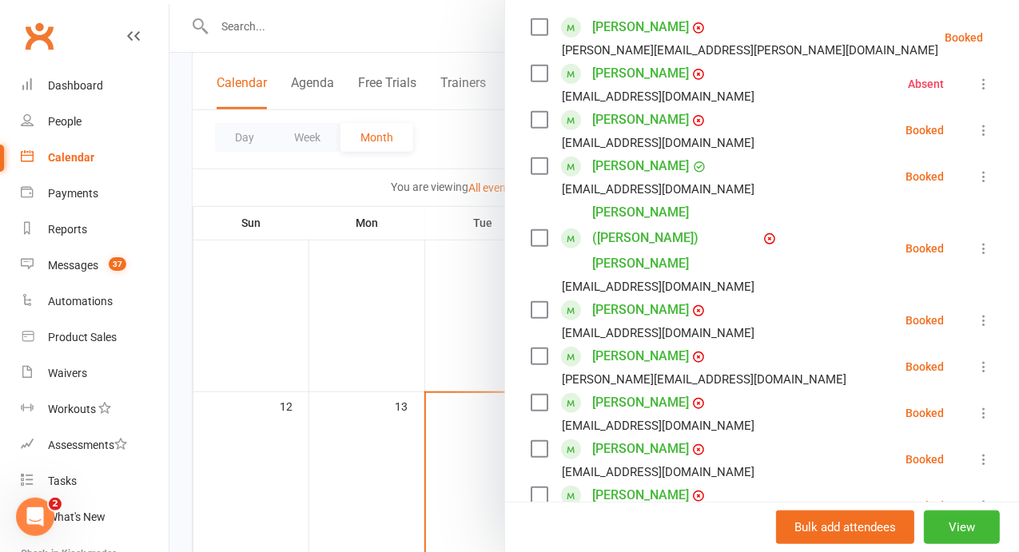
click at [580, 143] on div at bounding box center [594, 276] width 850 height 552
